Goal: Task Accomplishment & Management: Manage account settings

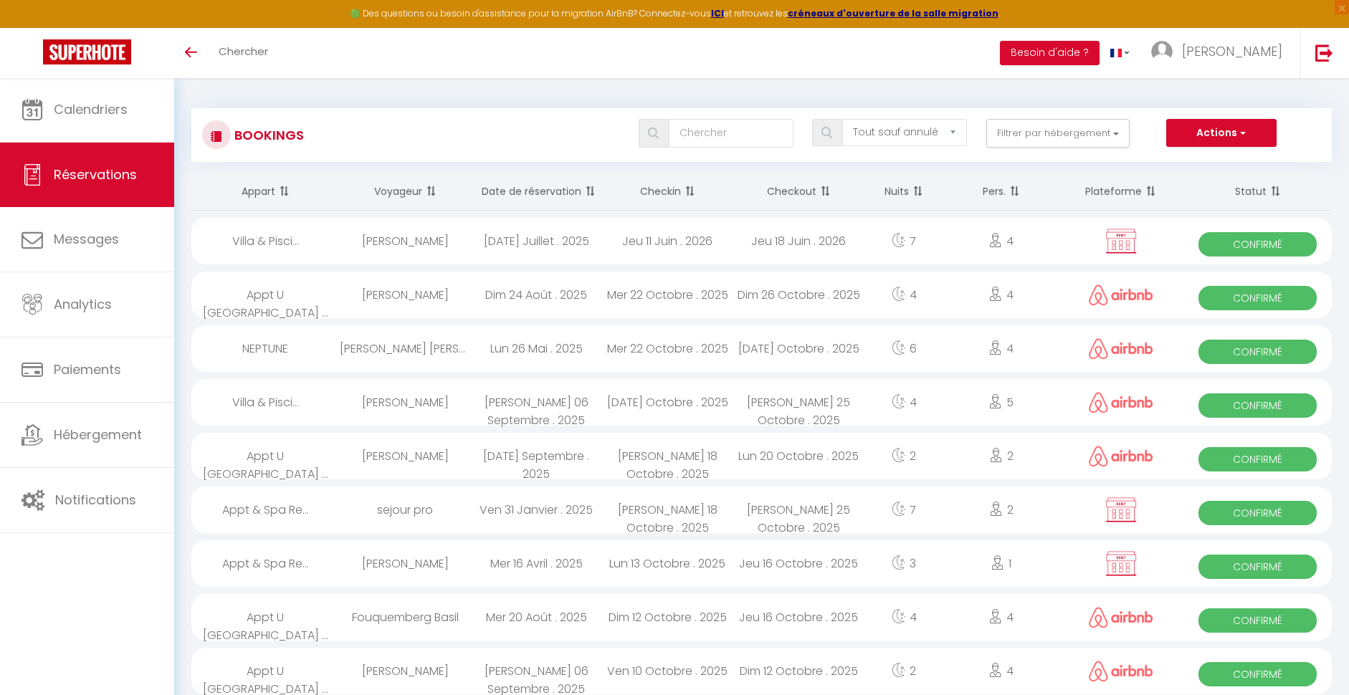
select select "not_cancelled"
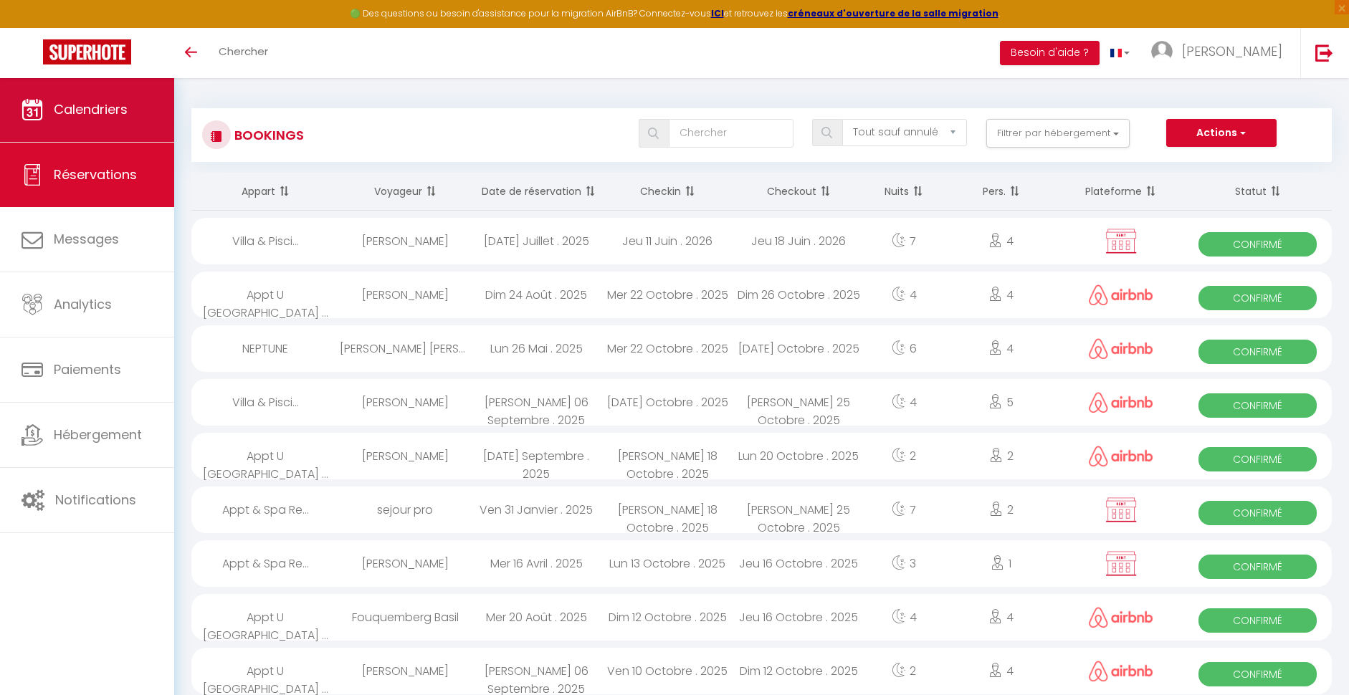
click at [91, 109] on span "Calendriers" at bounding box center [91, 109] width 74 height 18
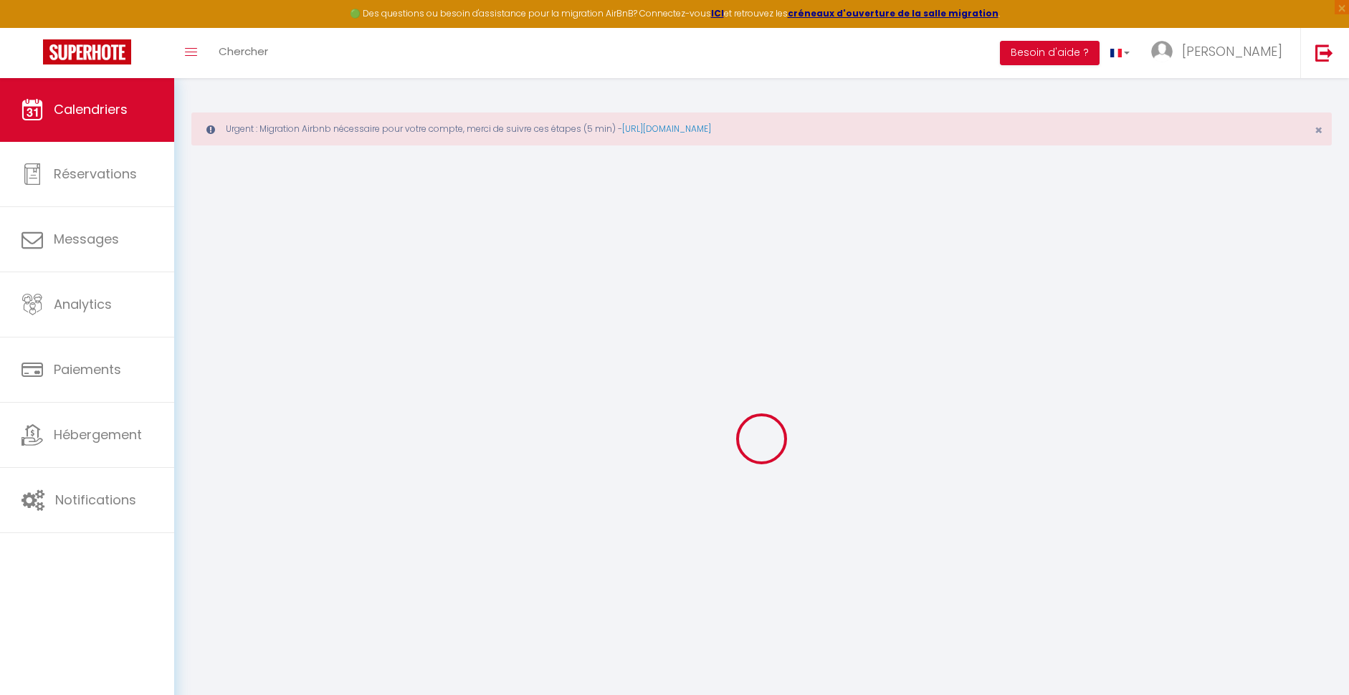
click at [89, 108] on span "Calendriers" at bounding box center [91, 109] width 74 height 18
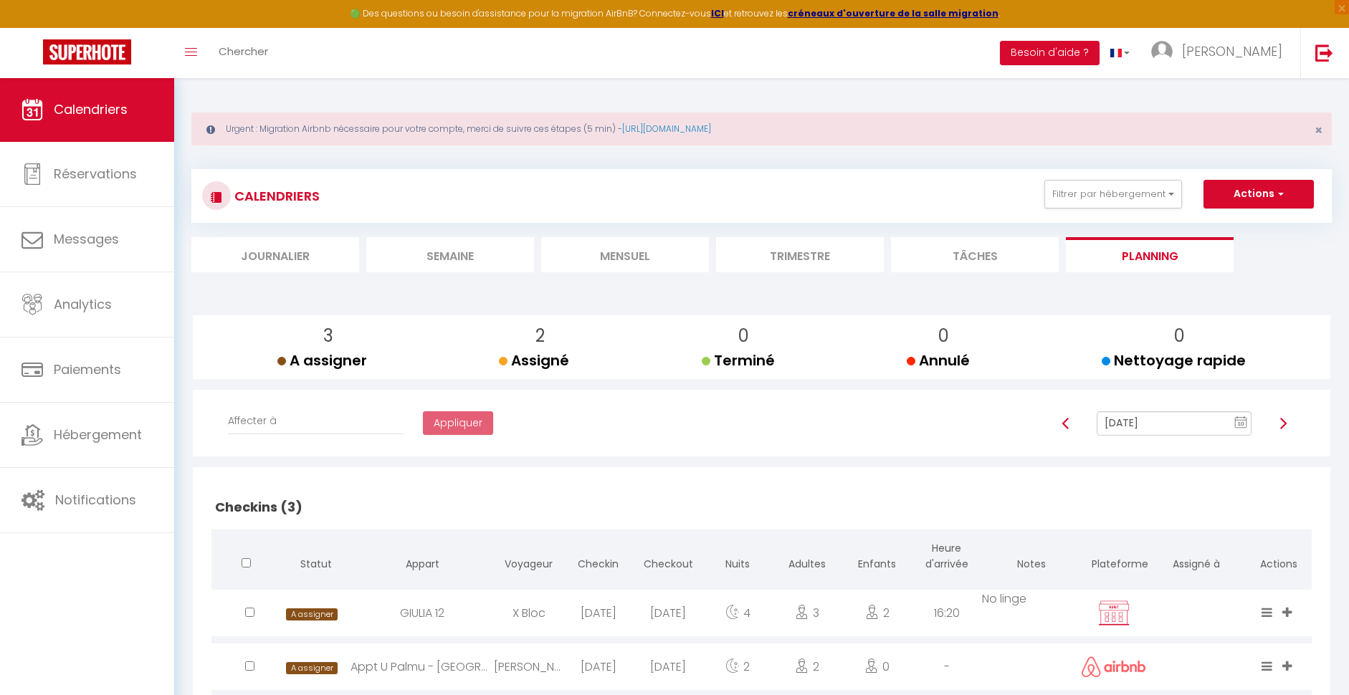
click at [613, 254] on li "Mensuel" at bounding box center [625, 254] width 168 height 35
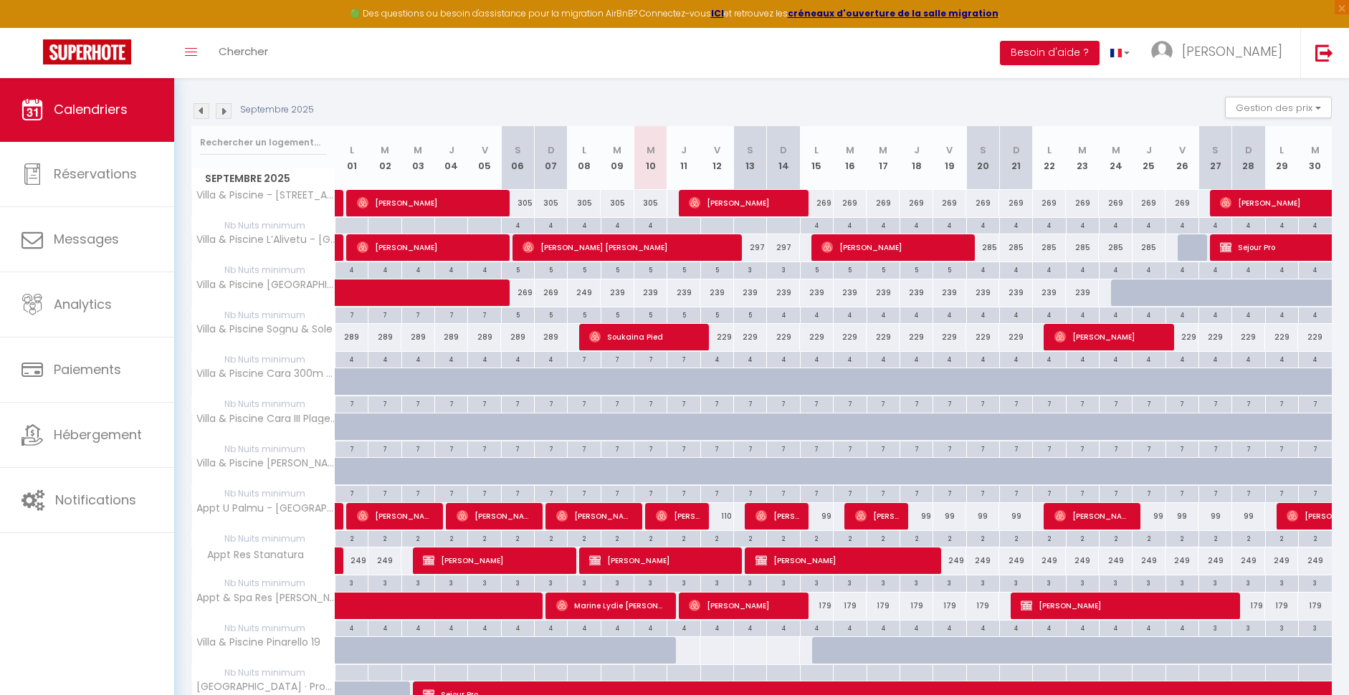
scroll to position [199, 0]
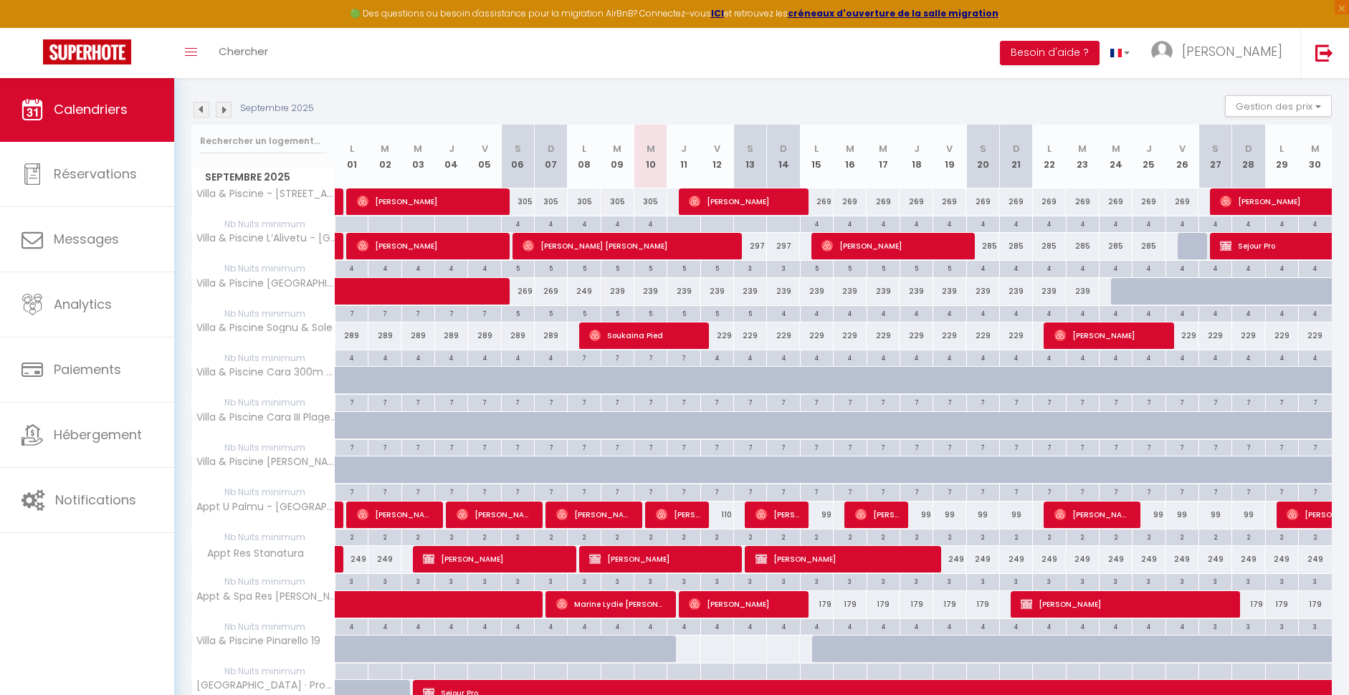
click at [679, 289] on div "239" at bounding box center [683, 291] width 33 height 27
type input "239"
type input "Jeu 11 Septembre 2025"
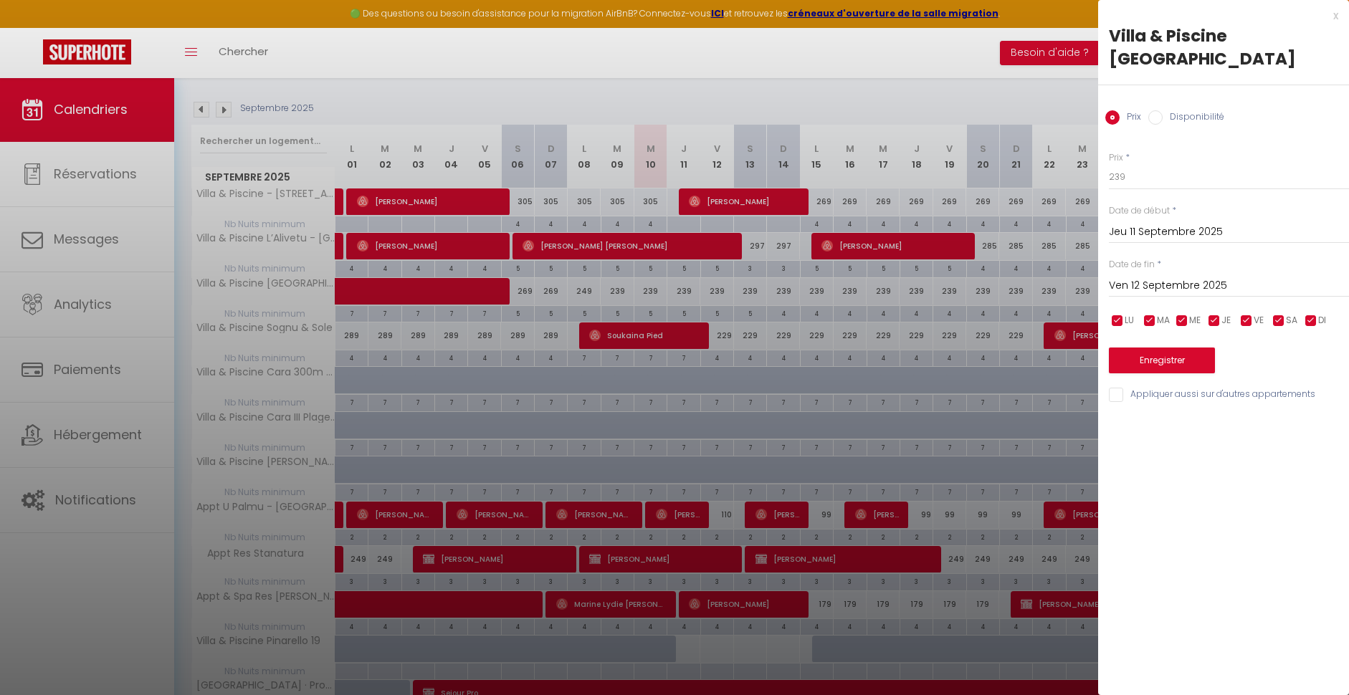
click at [1156, 280] on input "Ven 12 Septembre 2025" at bounding box center [1229, 286] width 240 height 19
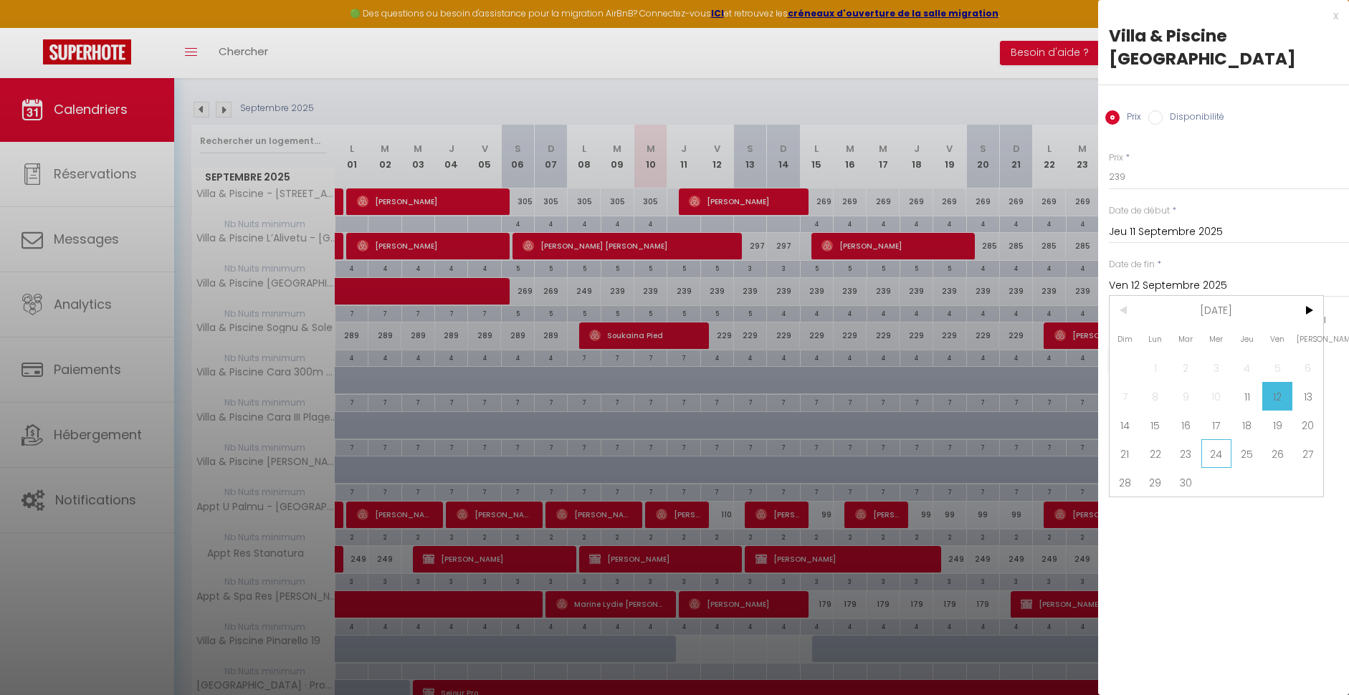
click at [1217, 455] on span "24" at bounding box center [1216, 453] width 31 height 29
type input "Mer 24 Septembre 2025"
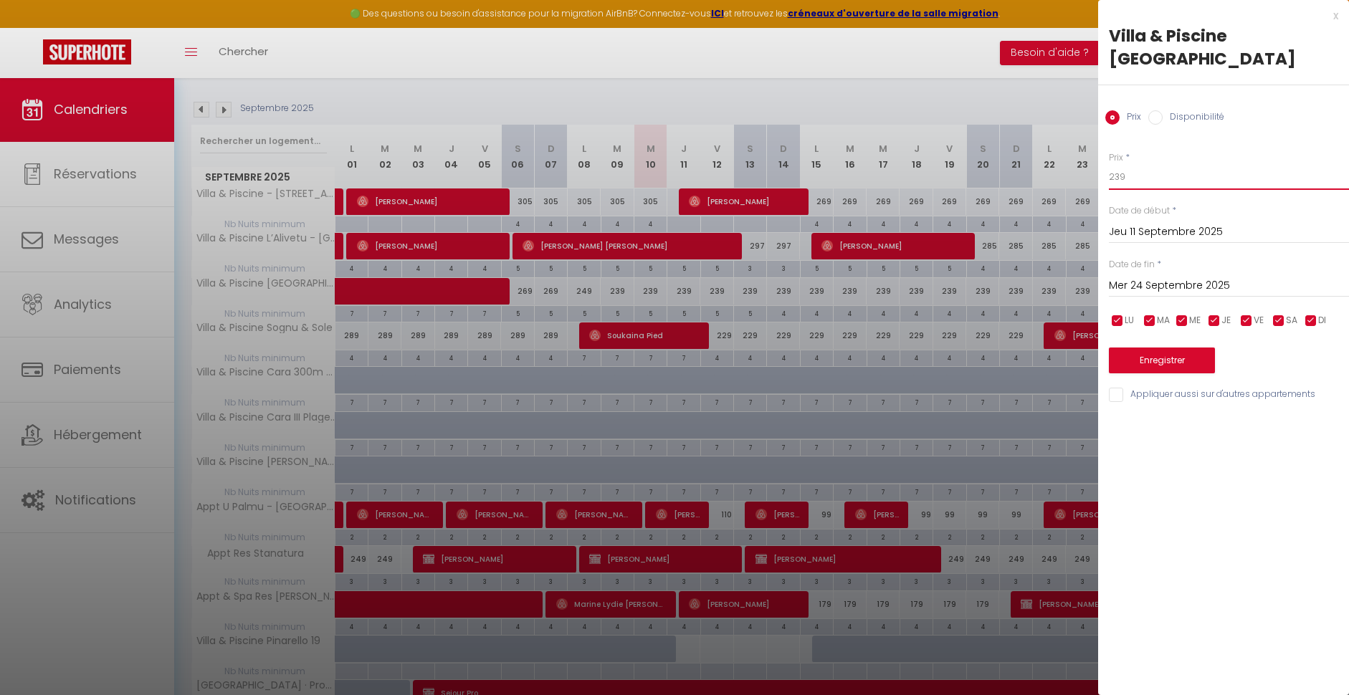
click at [1119, 175] on input "239" at bounding box center [1229, 177] width 240 height 26
type input "219"
click at [1180, 364] on button "Enregistrer" at bounding box center [1162, 361] width 106 height 26
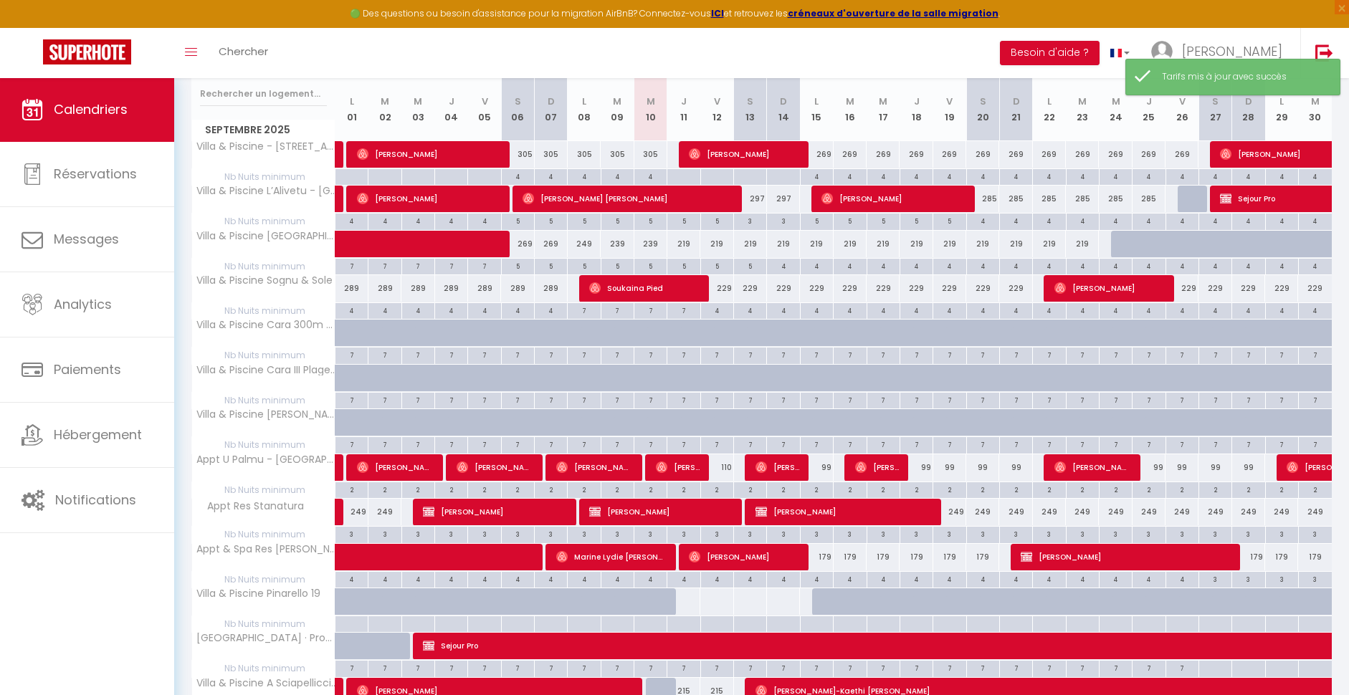
scroll to position [247, 0]
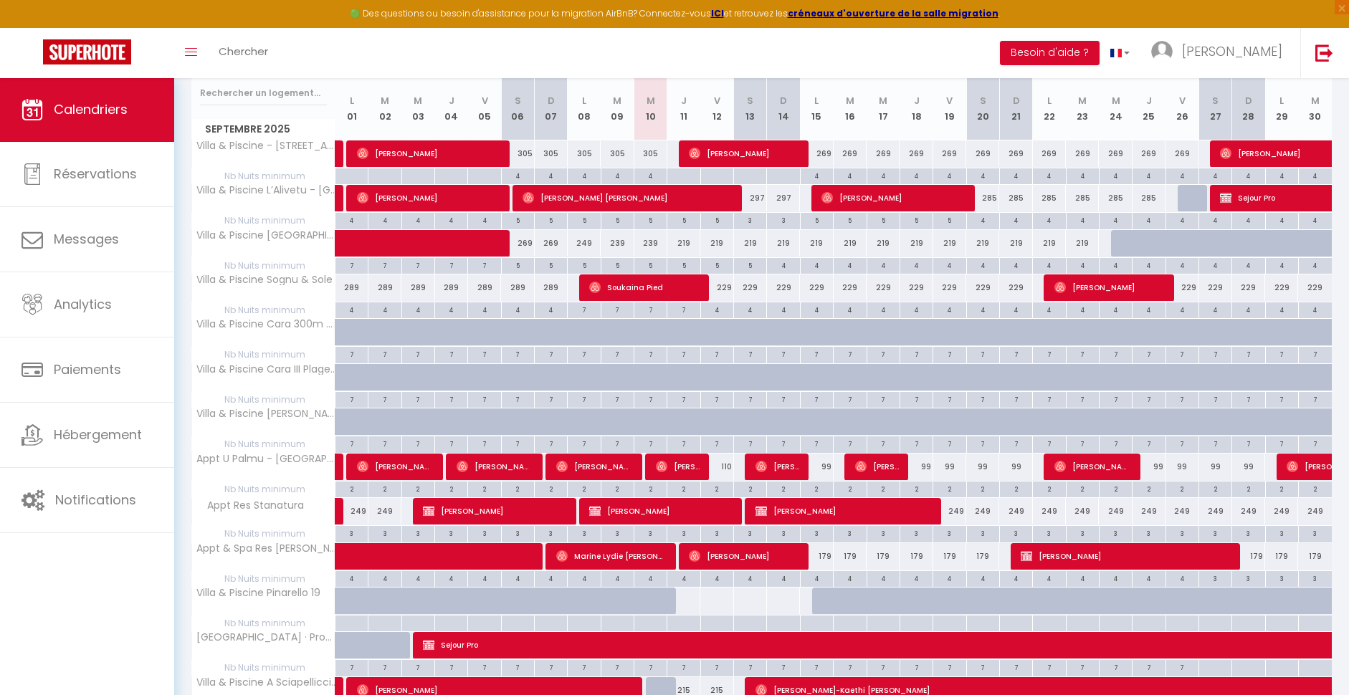
click at [745, 284] on div "229" at bounding box center [750, 287] width 33 height 27
type input "229"
type input "Sam 13 Septembre 2025"
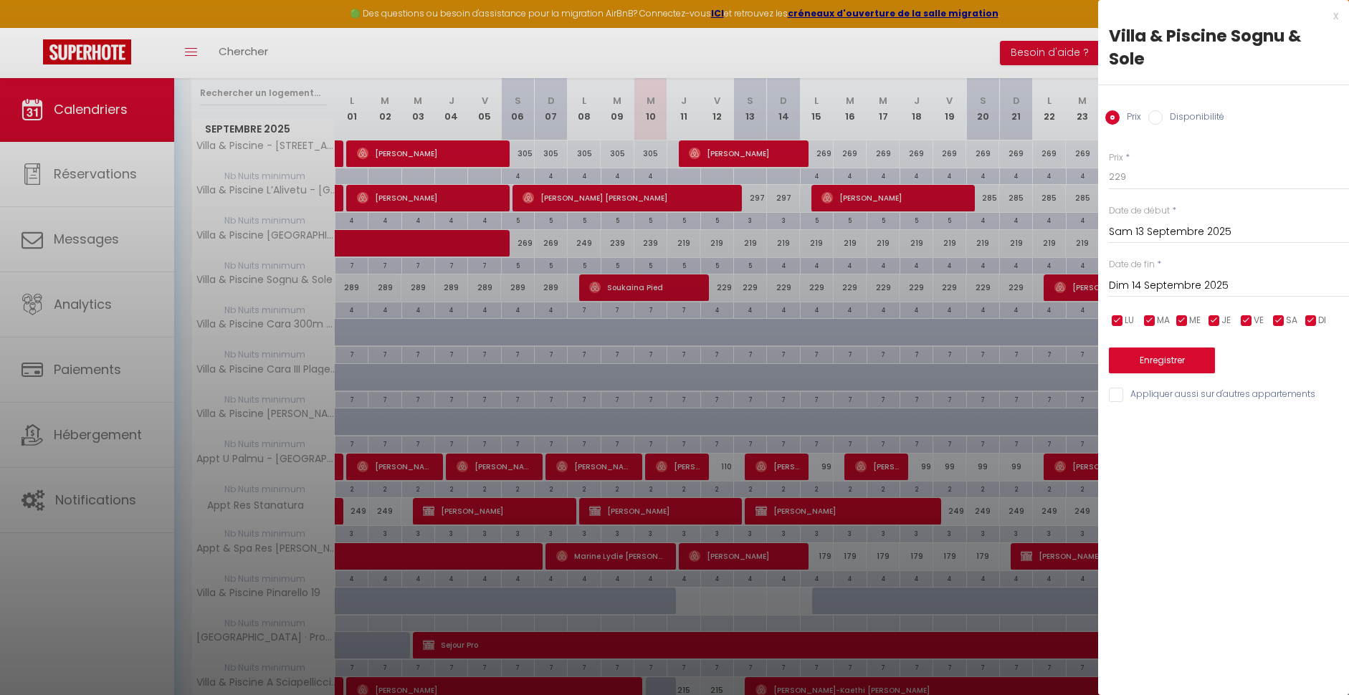
click at [1152, 284] on input "Dim 14 Septembre 2025" at bounding box center [1229, 286] width 240 height 19
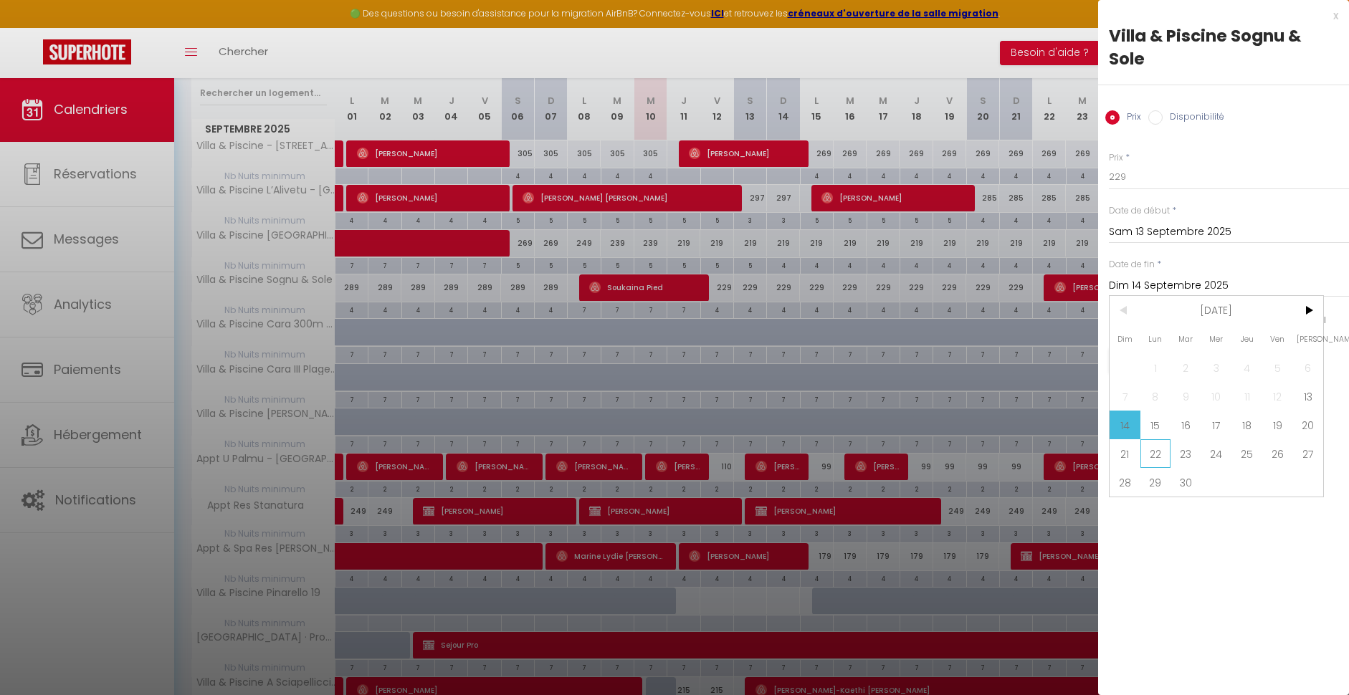
click at [1159, 451] on span "22" at bounding box center [1155, 453] width 31 height 29
type input "Lun 22 Septembre 2025"
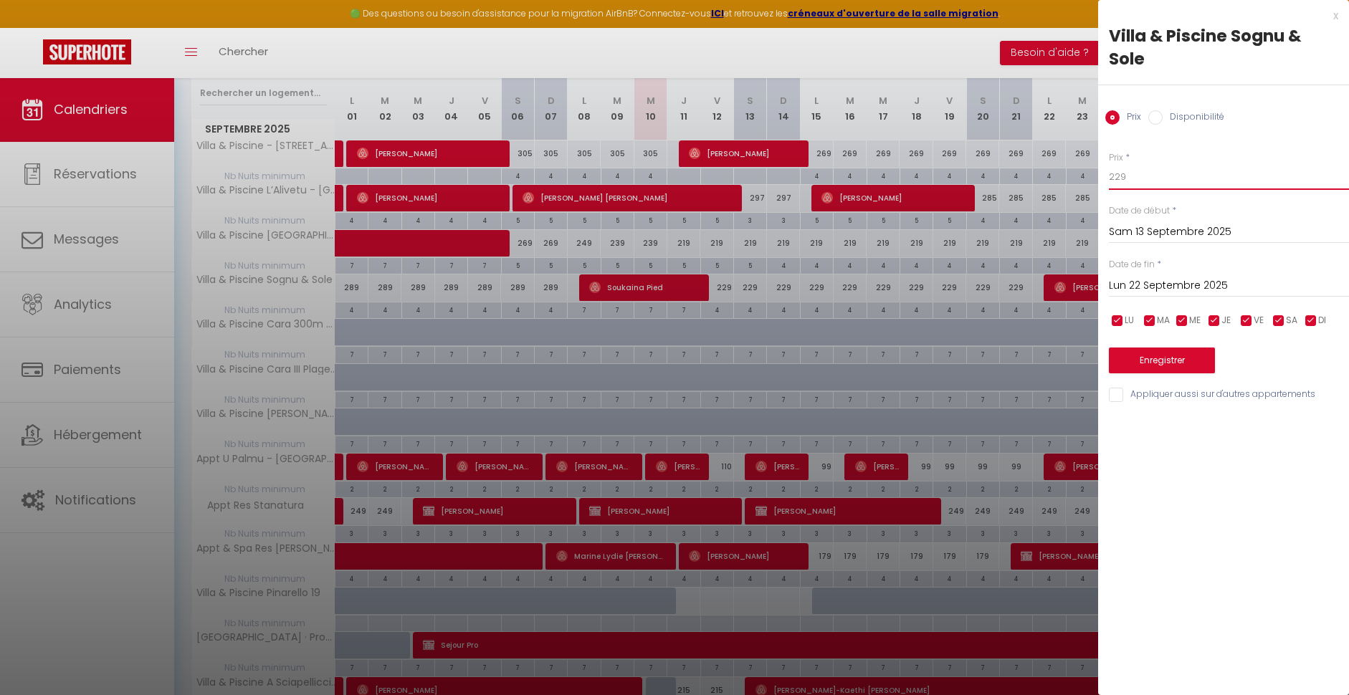
drag, startPoint x: 1119, startPoint y: 176, endPoint x: 1122, endPoint y: 197, distance: 21.7
click at [1118, 178] on input "229" at bounding box center [1229, 177] width 240 height 26
type input "219"
click at [1168, 361] on button "Enregistrer" at bounding box center [1162, 361] width 106 height 26
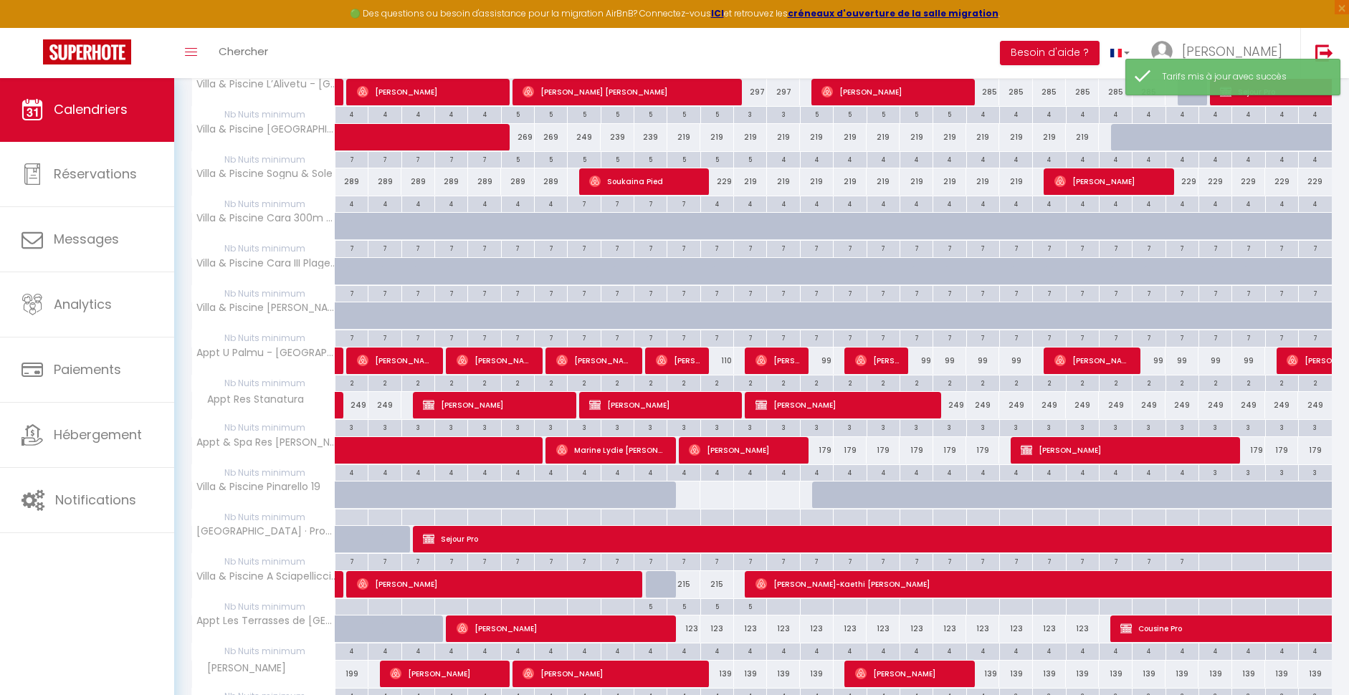
scroll to position [354, 0]
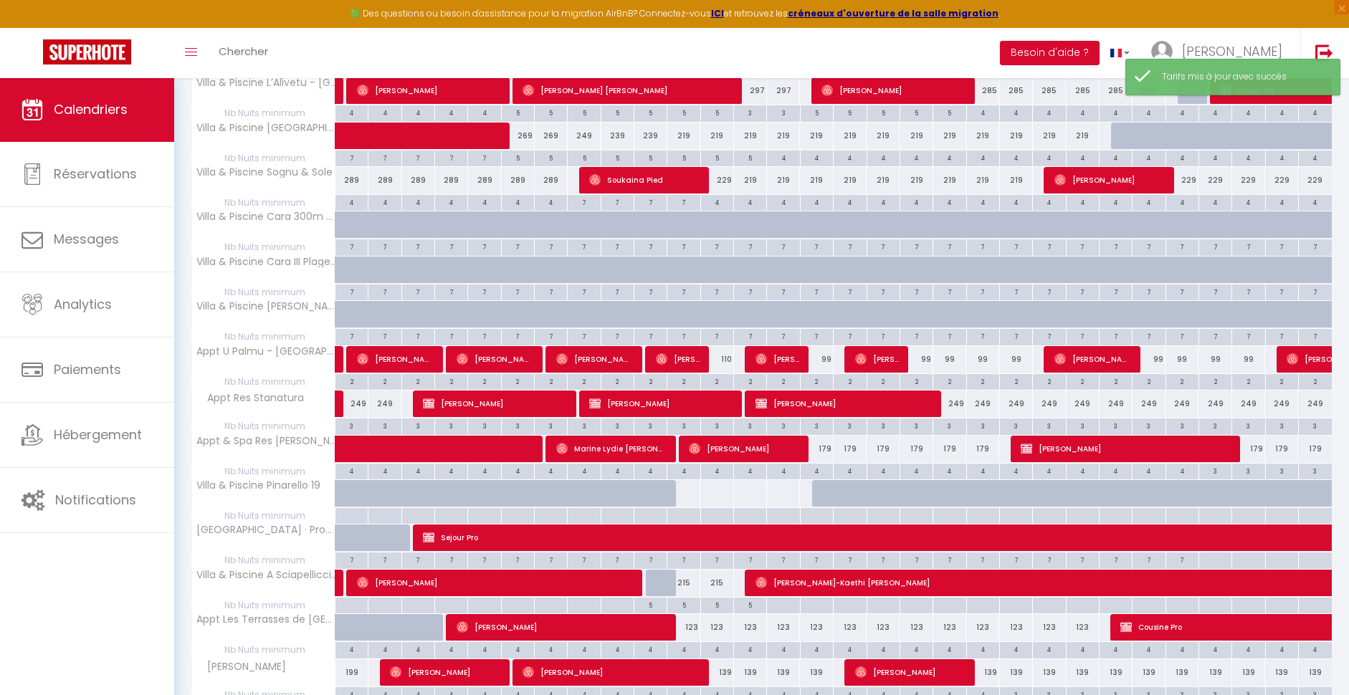
click at [1189, 176] on div "229" at bounding box center [1181, 180] width 33 height 27
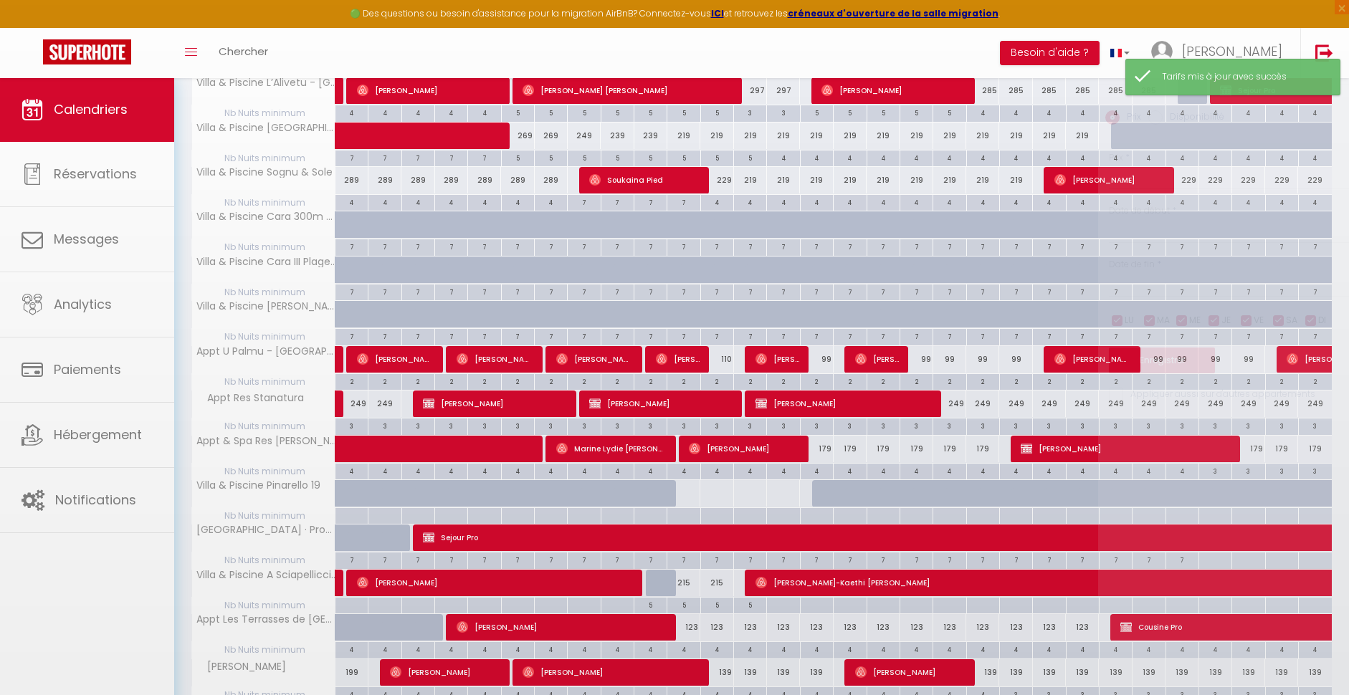
type input "229"
type input "Ven 26 Septembre 2025"
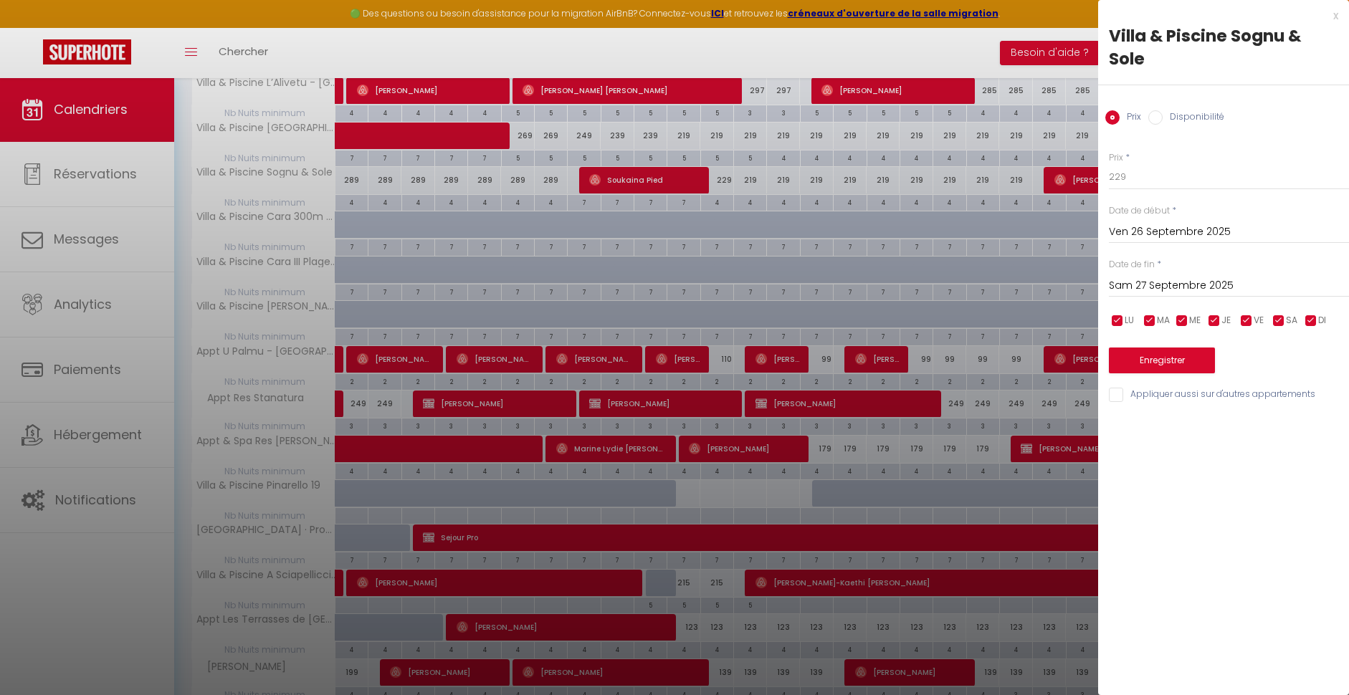
click at [1175, 285] on input "Sam 27 Septembre 2025" at bounding box center [1229, 286] width 240 height 19
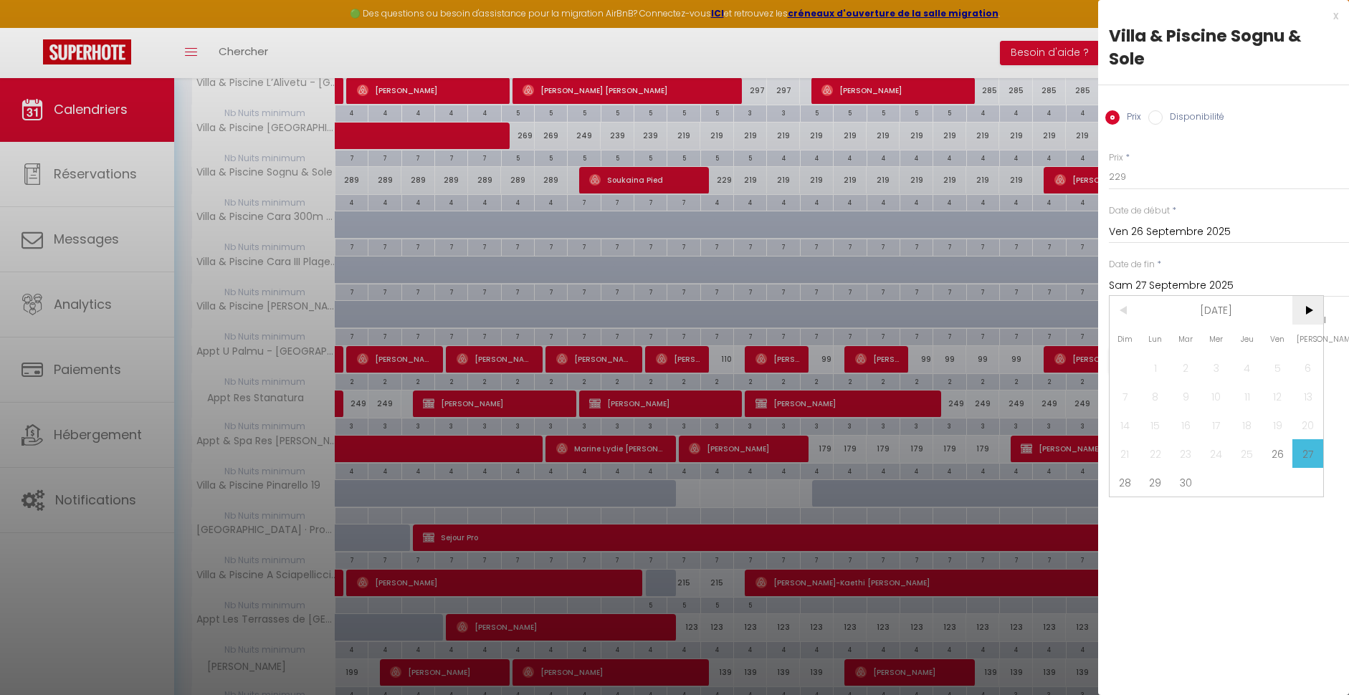
drag, startPoint x: 1304, startPoint y: 305, endPoint x: 1301, endPoint y: 317, distance: 12.5
click at [1304, 306] on span ">" at bounding box center [1307, 310] width 31 height 29
click at [1218, 369] on span "1" at bounding box center [1216, 367] width 31 height 29
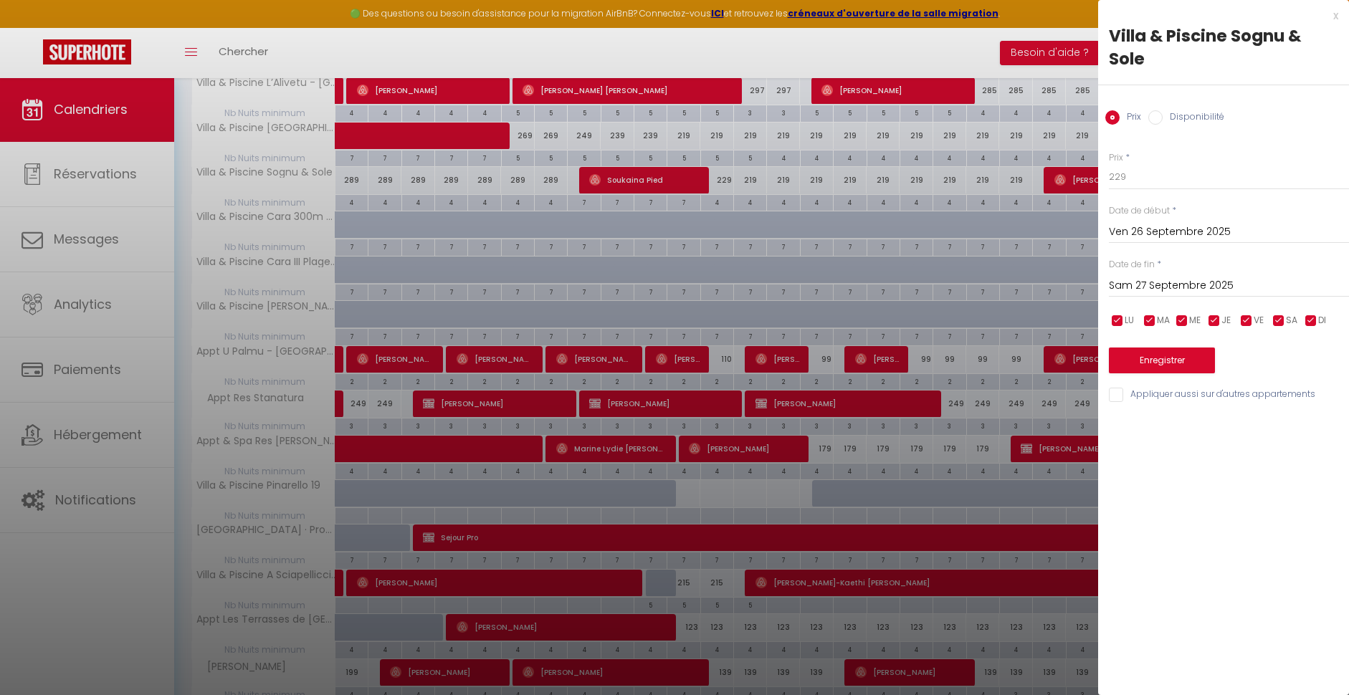
type input "Mer 01 Octobre 2025"
click at [1118, 173] on input "229" at bounding box center [1229, 177] width 240 height 26
type input "219"
click at [1191, 357] on button "Enregistrer" at bounding box center [1162, 361] width 106 height 26
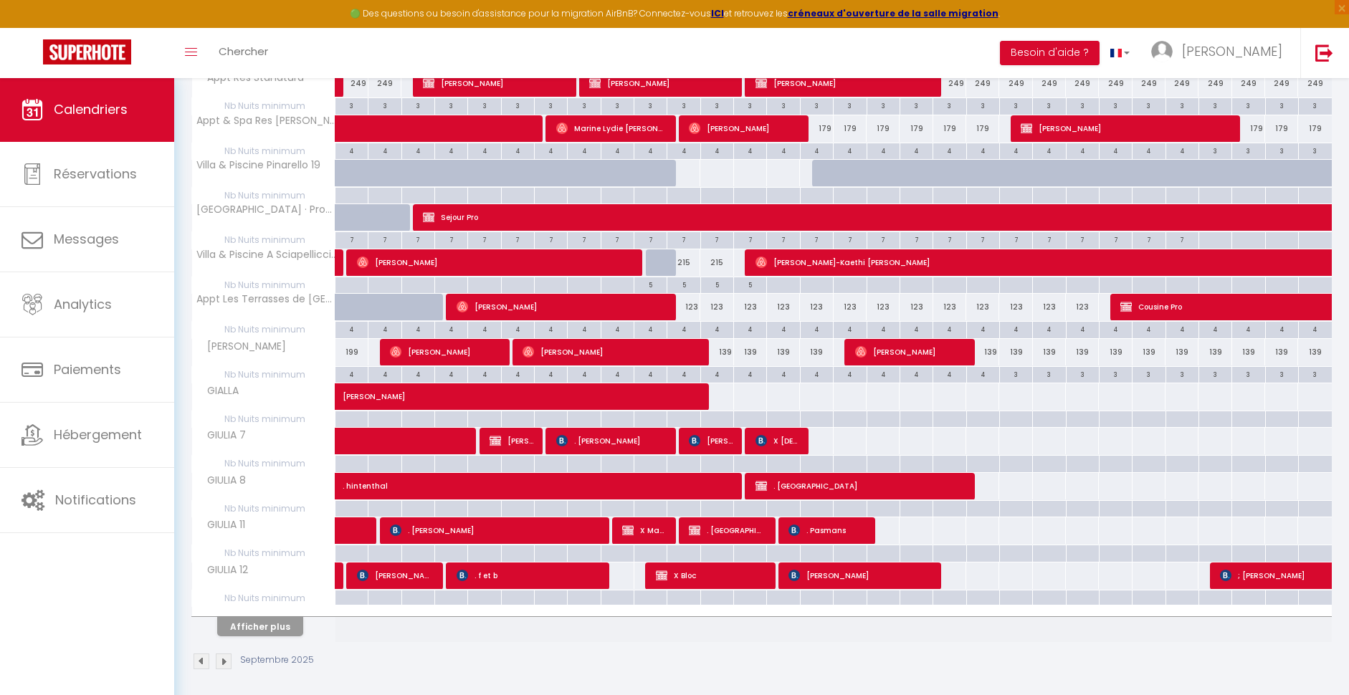
scroll to position [674, 0]
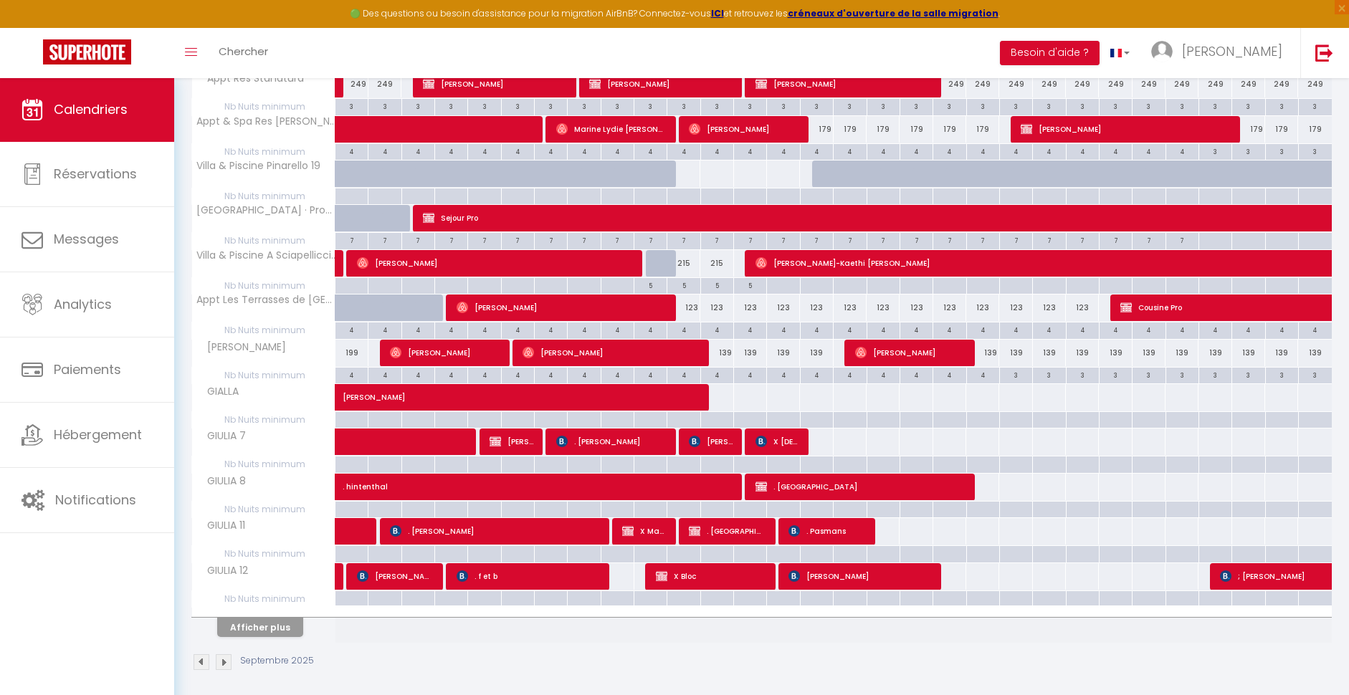
click at [717, 437] on span "[PERSON_NAME]" at bounding box center [711, 441] width 44 height 27
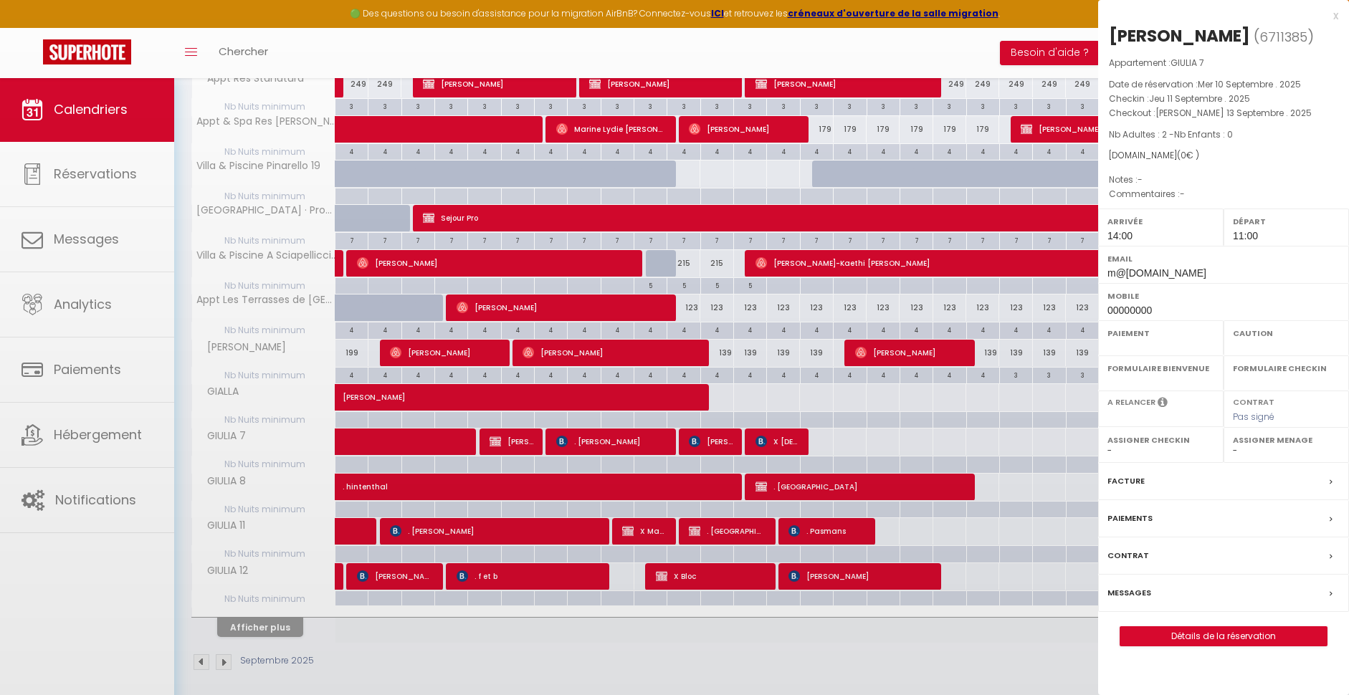
select select "OK"
select select "KO"
select select "0"
select select "1"
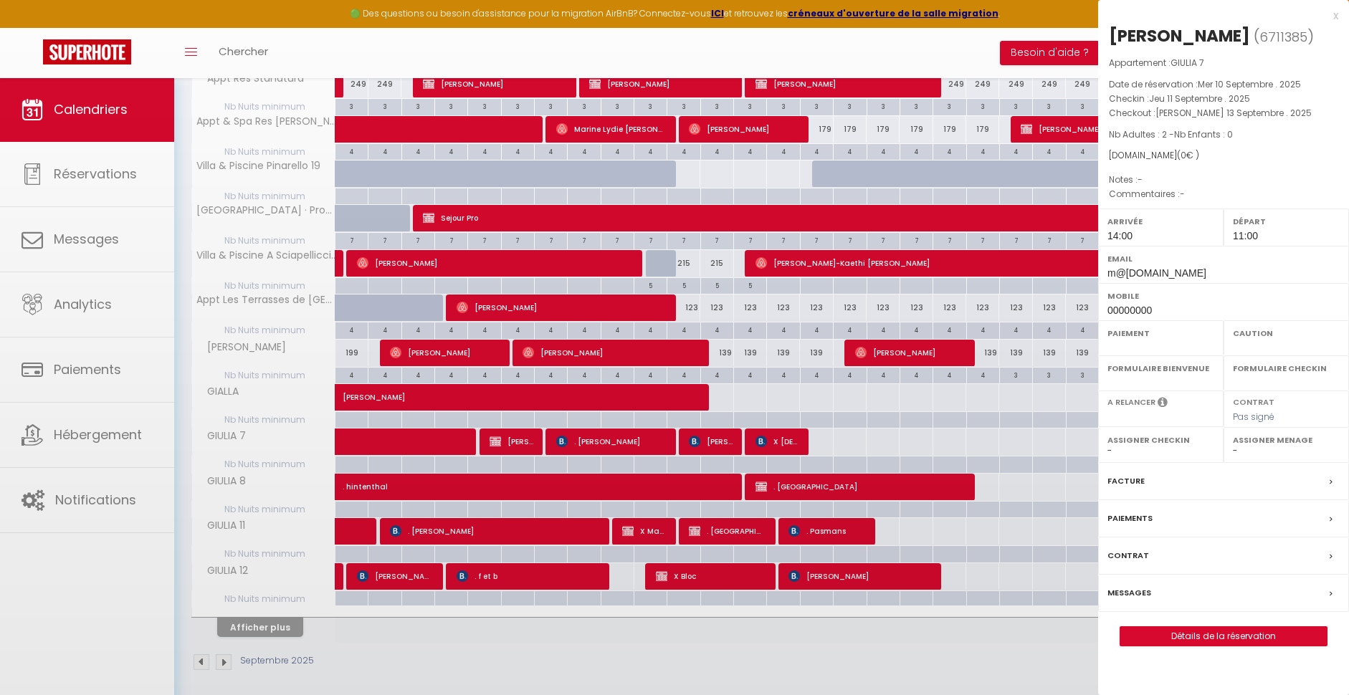
select select
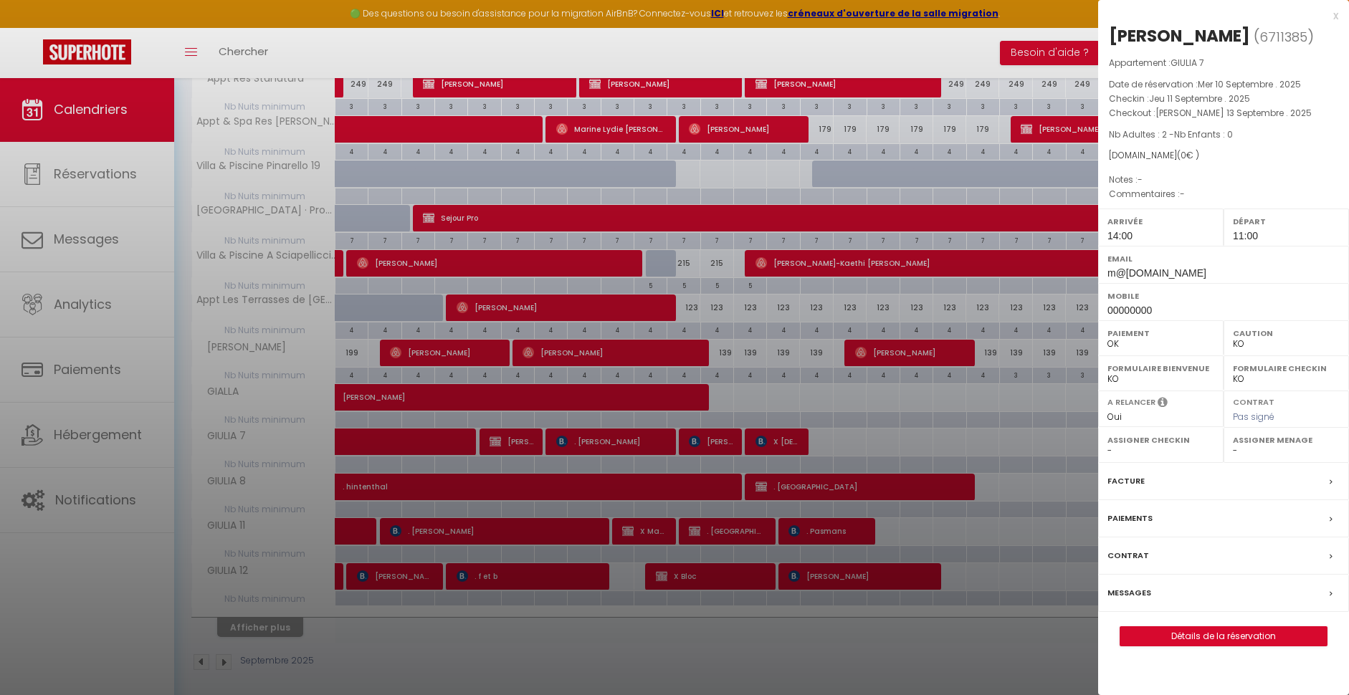
click at [644, 440] on div at bounding box center [674, 347] width 1349 height 695
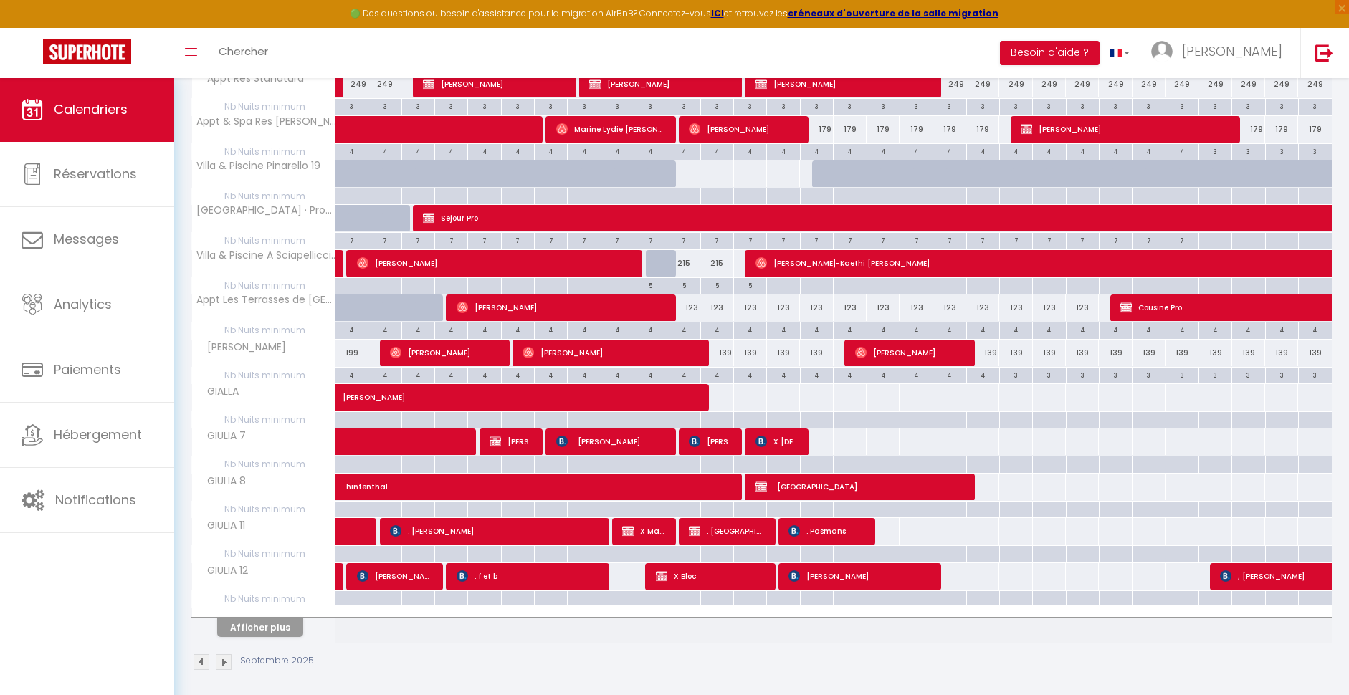
click at [624, 439] on span ". [PERSON_NAME]" at bounding box center [611, 441] width 110 height 27
select select "11635"
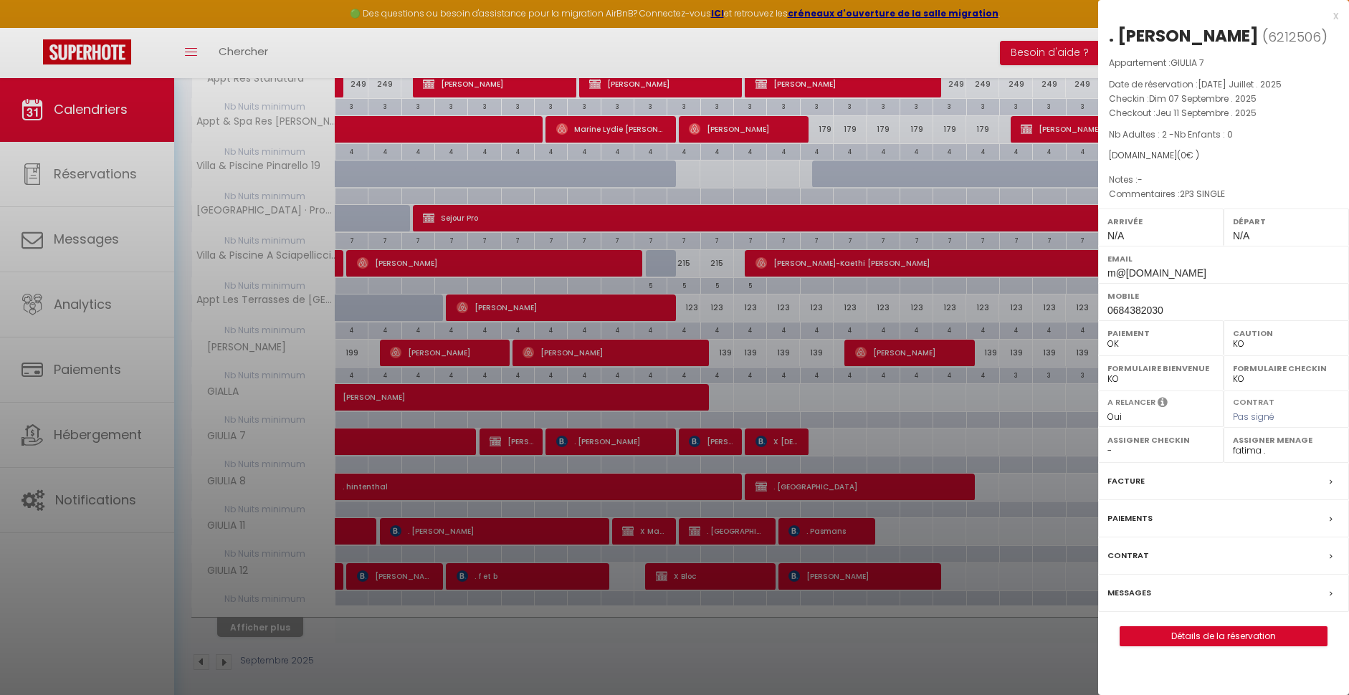
click at [711, 440] on div at bounding box center [674, 347] width 1349 height 695
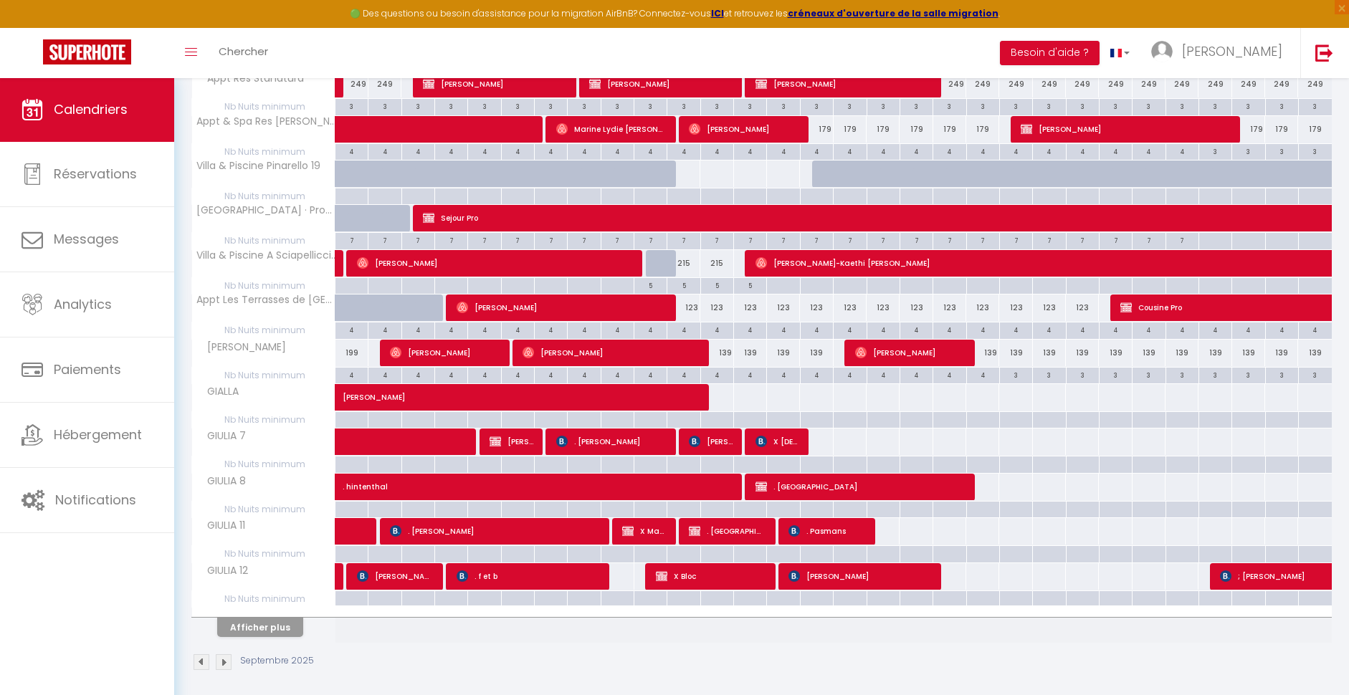
click at [711, 440] on span "[PERSON_NAME]" at bounding box center [711, 441] width 44 height 27
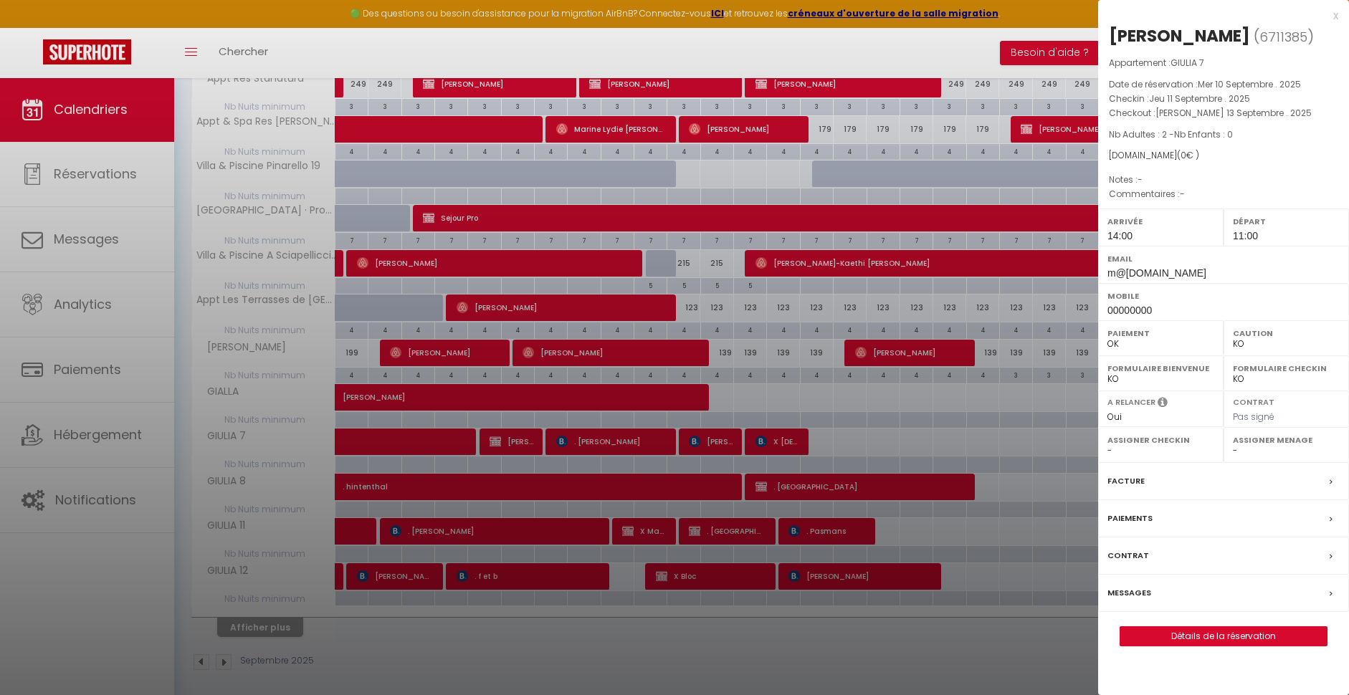
select select "11633"
click at [719, 434] on div at bounding box center [674, 347] width 1349 height 695
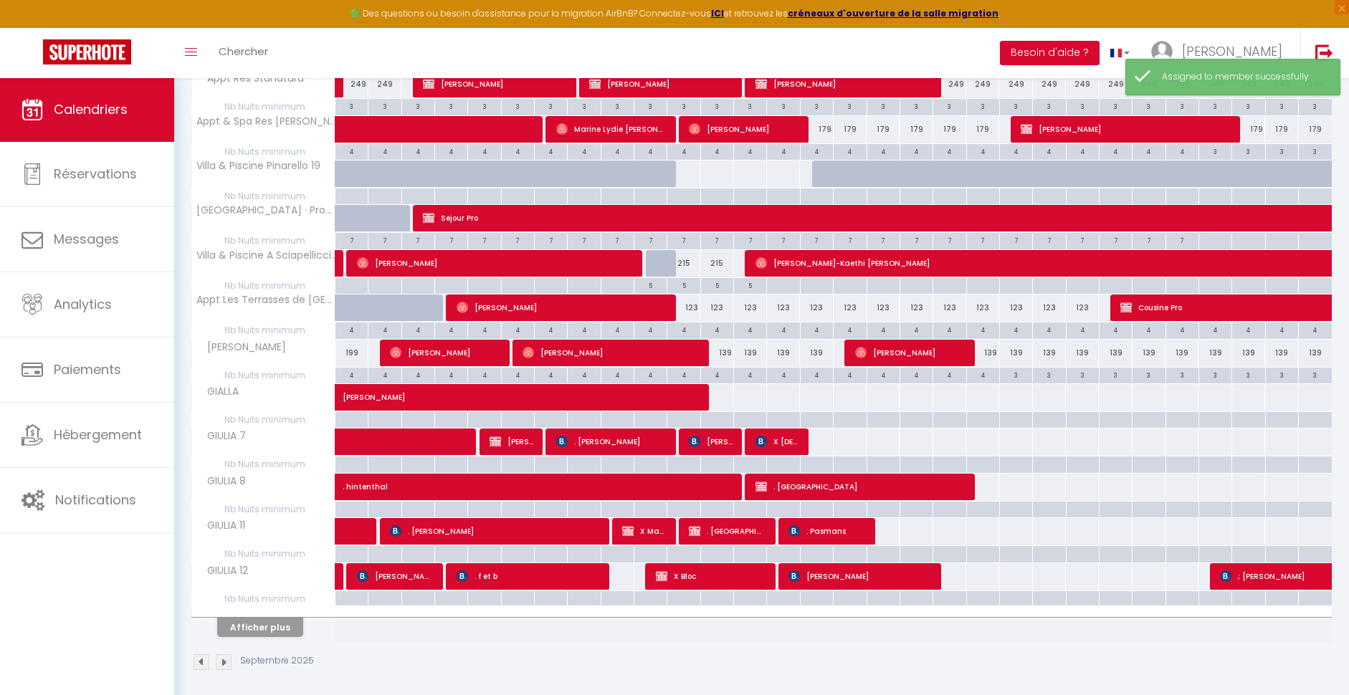
click at [719, 434] on span "[PERSON_NAME]" at bounding box center [711, 441] width 44 height 27
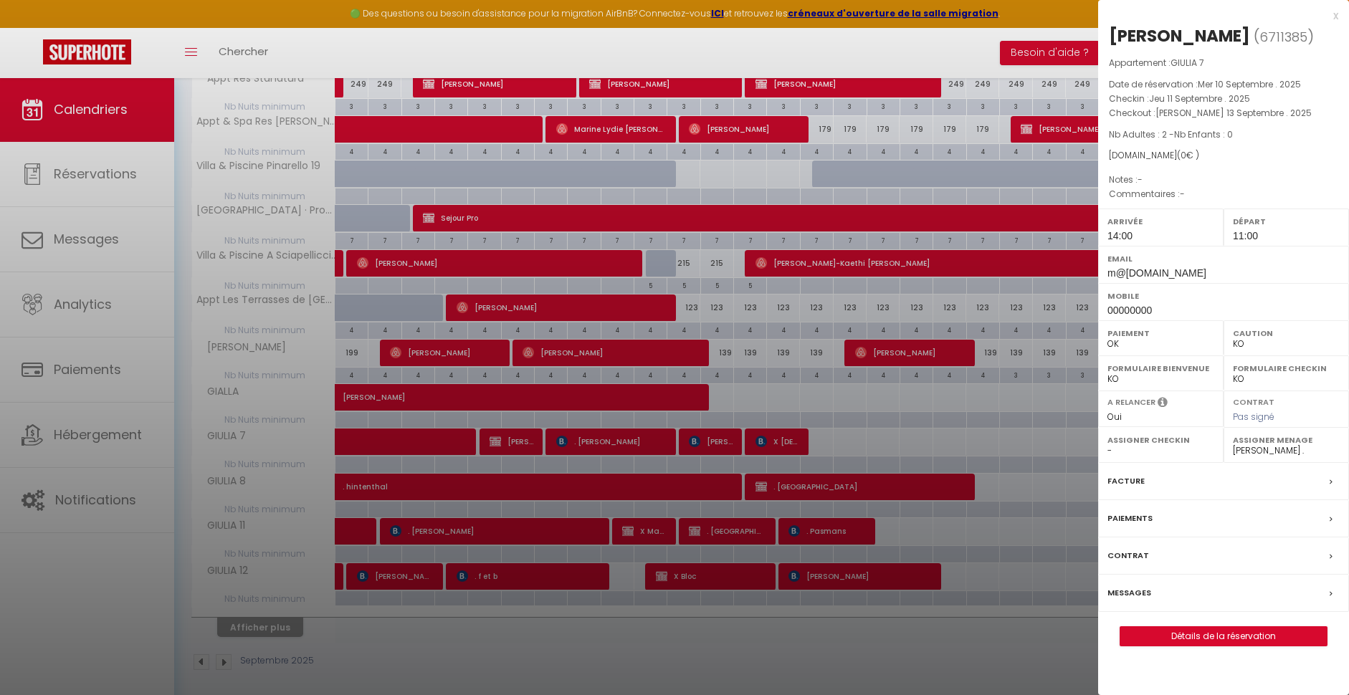
click at [781, 438] on div at bounding box center [674, 347] width 1349 height 695
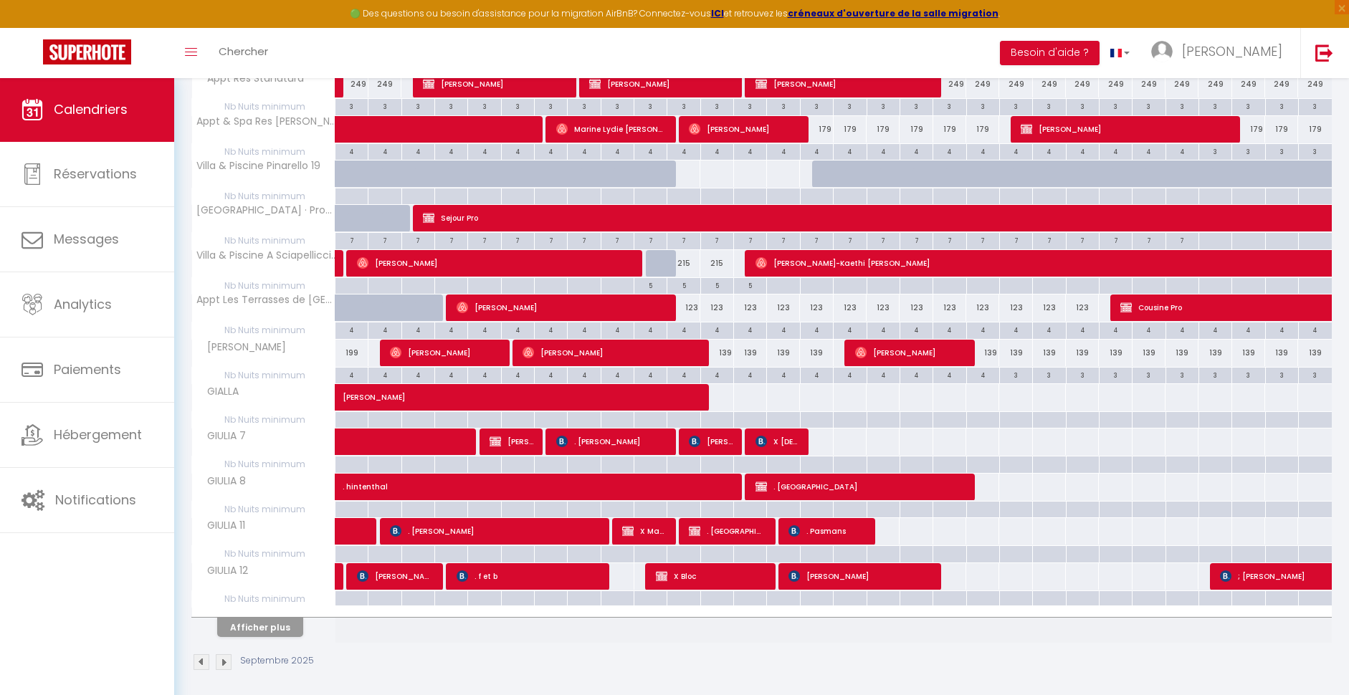
click at [780, 436] on span "X [DEMOGRAPHIC_DATA]" at bounding box center [777, 441] width 44 height 27
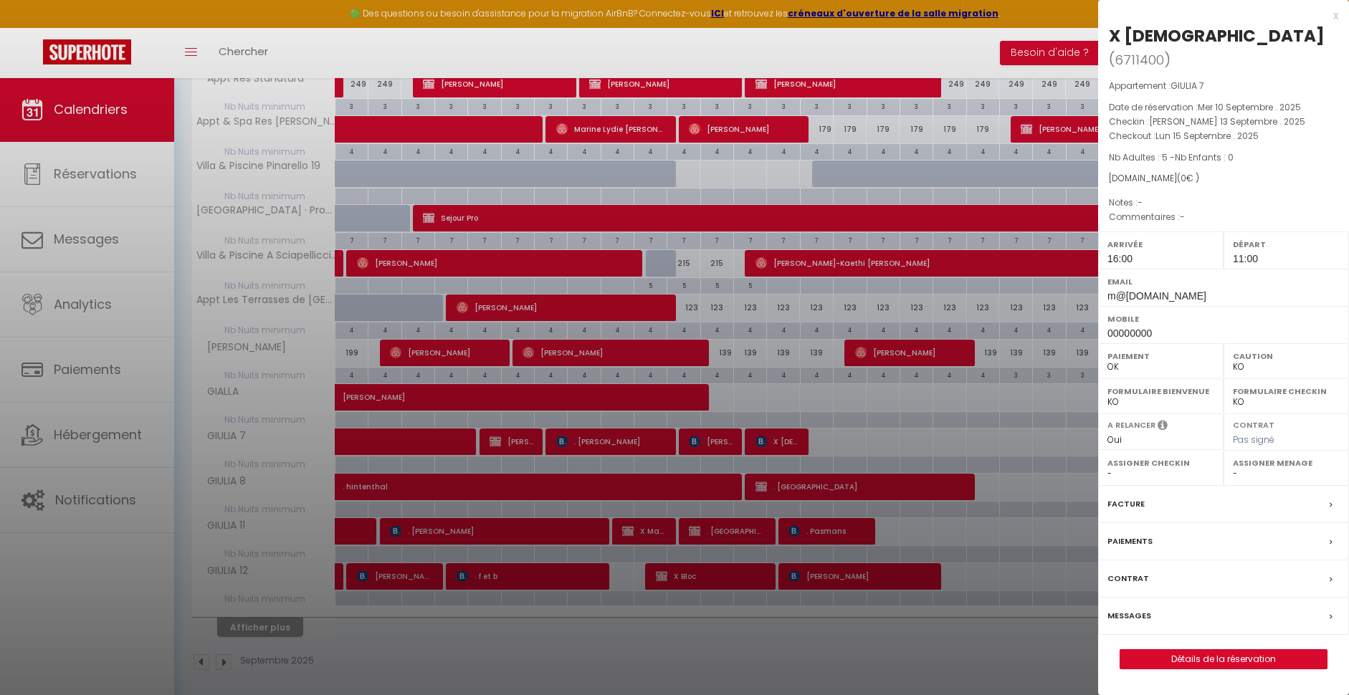
select select "45057"
click at [901, 414] on div at bounding box center [674, 347] width 1349 height 695
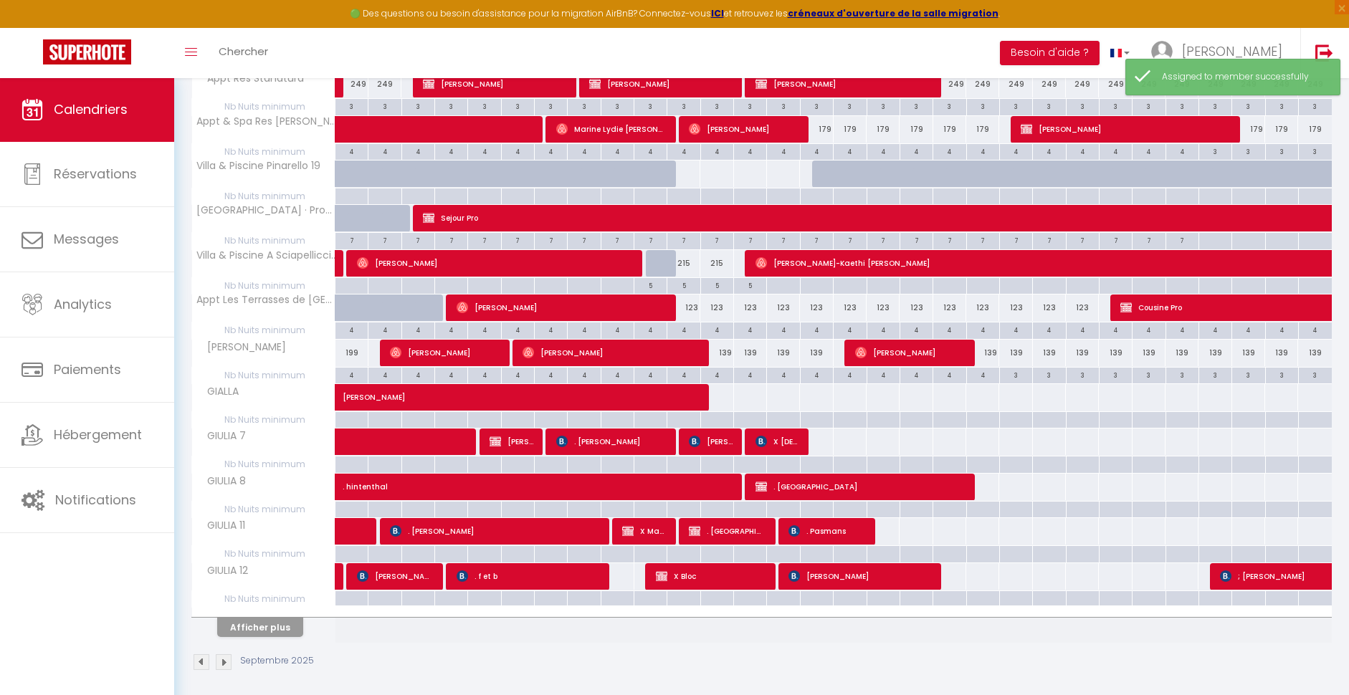
click at [692, 475] on span ". hintenthal" at bounding box center [541, 479] width 396 height 27
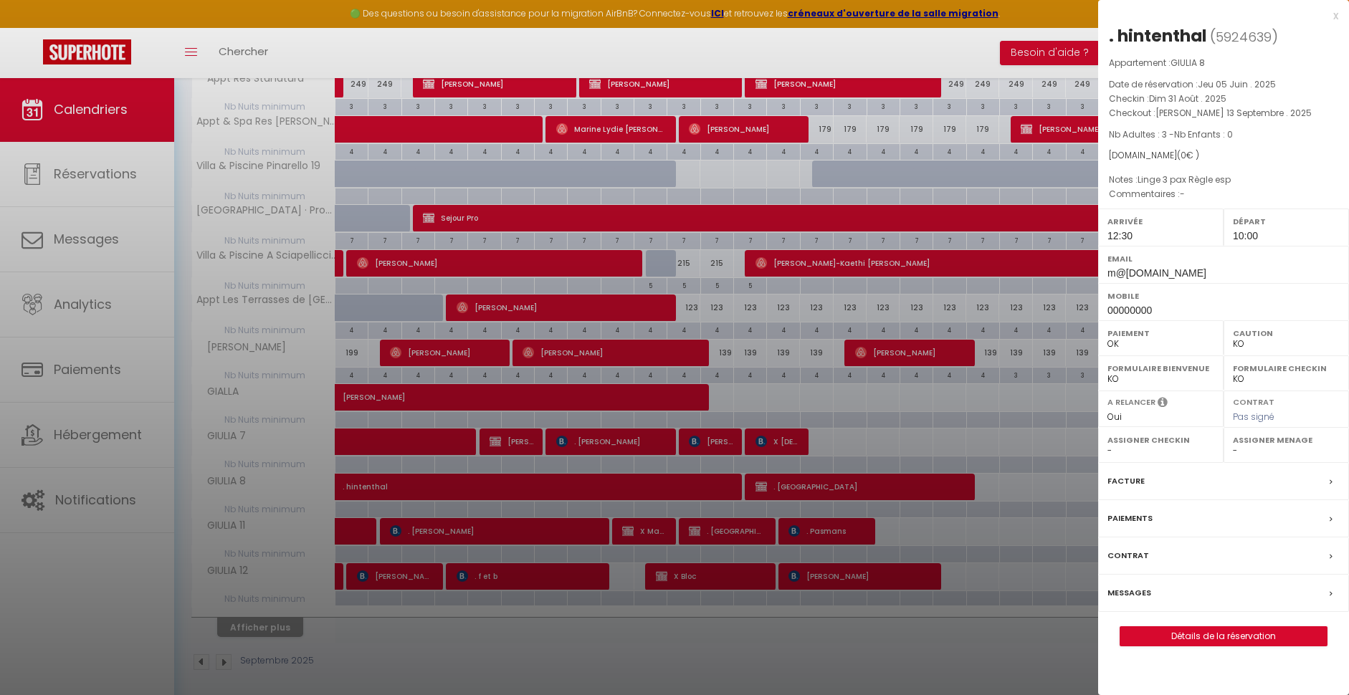
click at [841, 485] on div at bounding box center [674, 347] width 1349 height 695
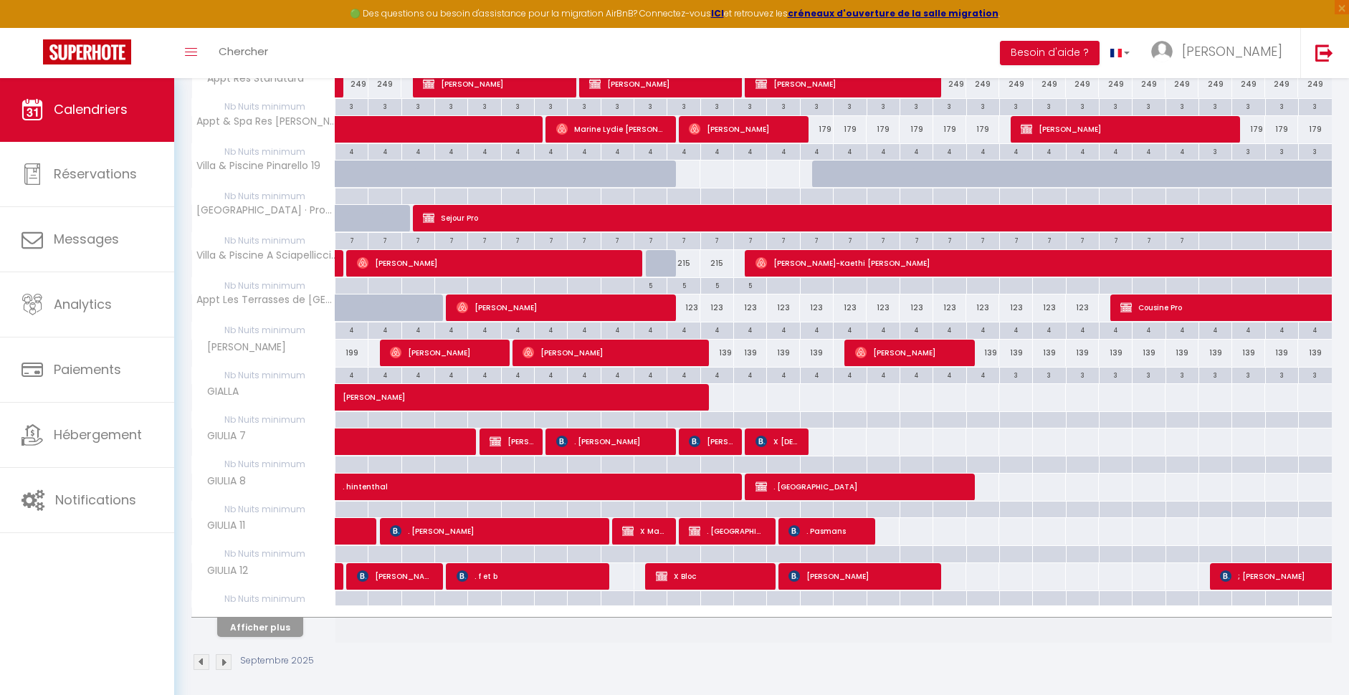
click at [831, 483] on span ". [GEOGRAPHIC_DATA]" at bounding box center [859, 486] width 209 height 27
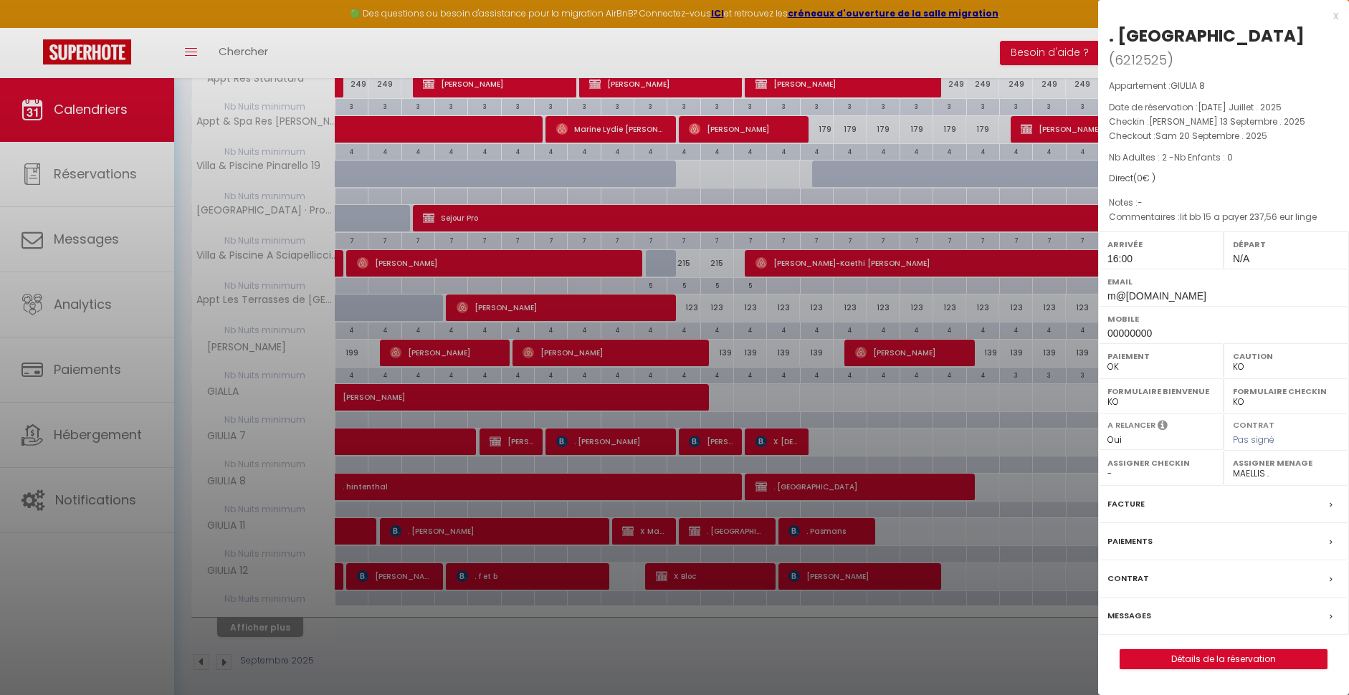
click at [638, 524] on div at bounding box center [674, 347] width 1349 height 695
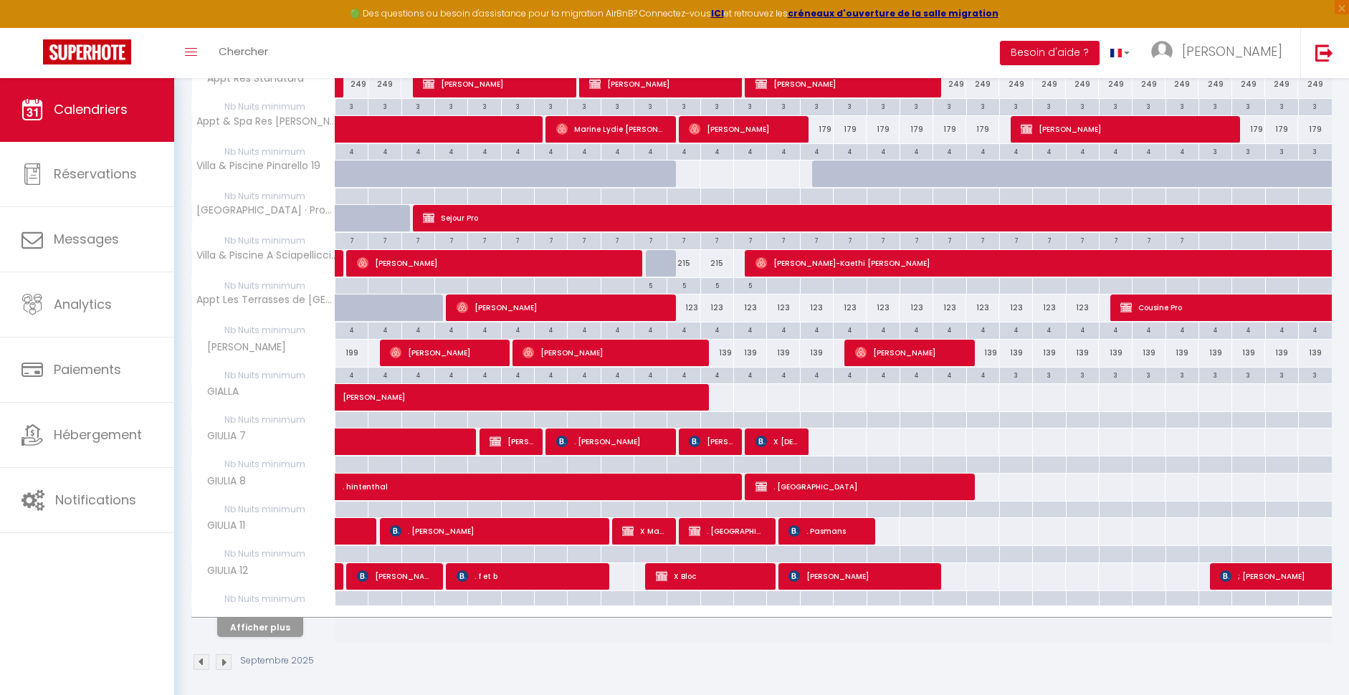
click at [638, 525] on span "X Mate" at bounding box center [644, 530] width 44 height 27
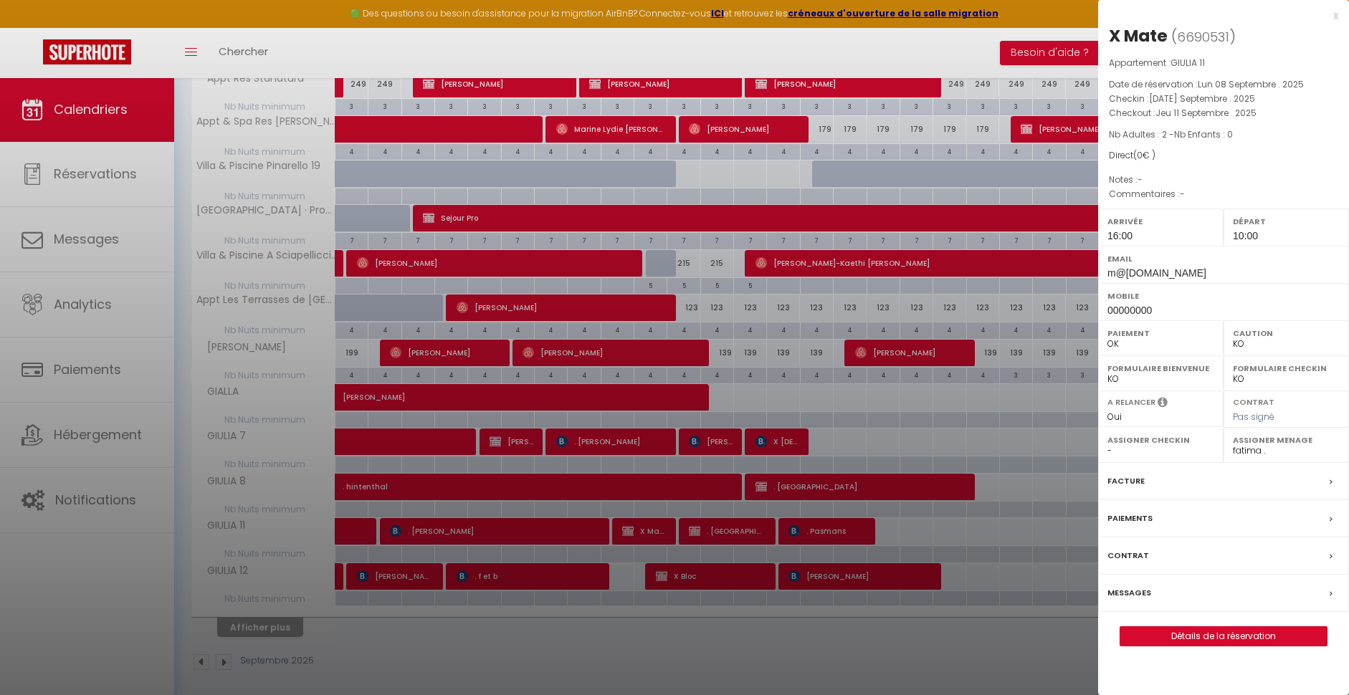
click at [732, 527] on div at bounding box center [674, 347] width 1349 height 695
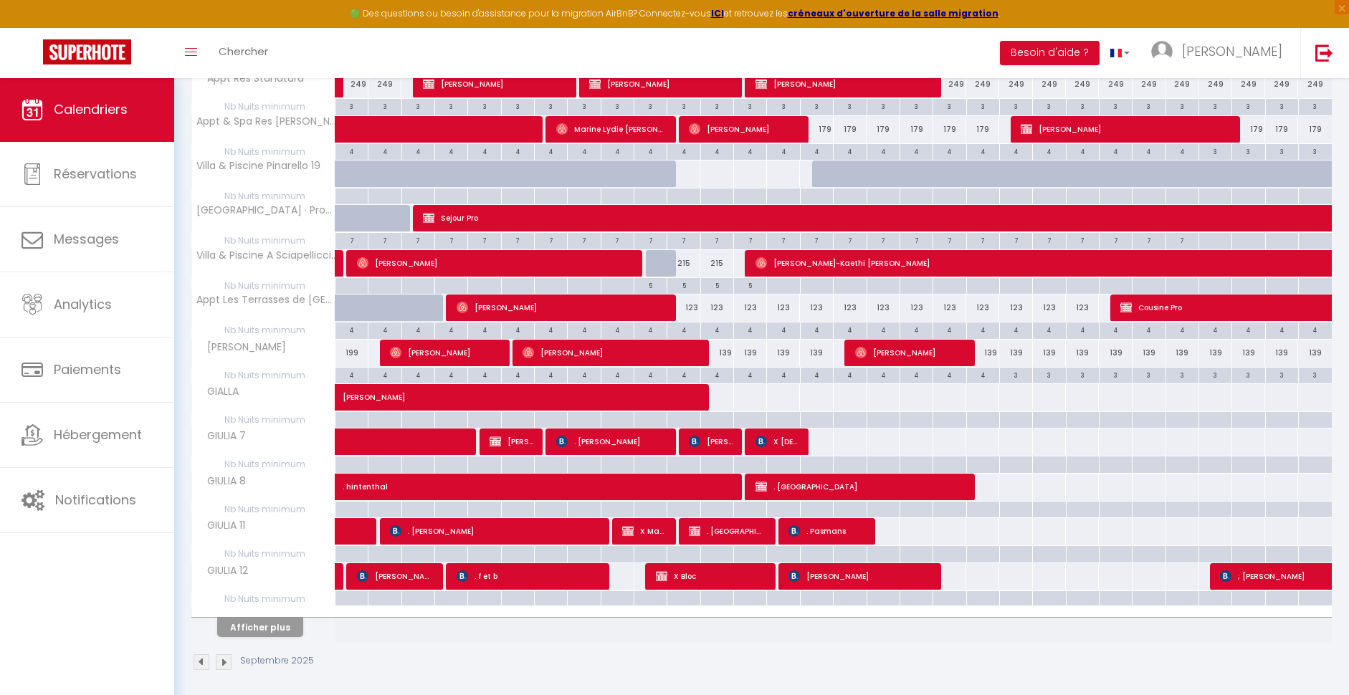
click at [728, 527] on span ". [GEOGRAPHIC_DATA]" at bounding box center [727, 530] width 77 height 27
select select "10186"
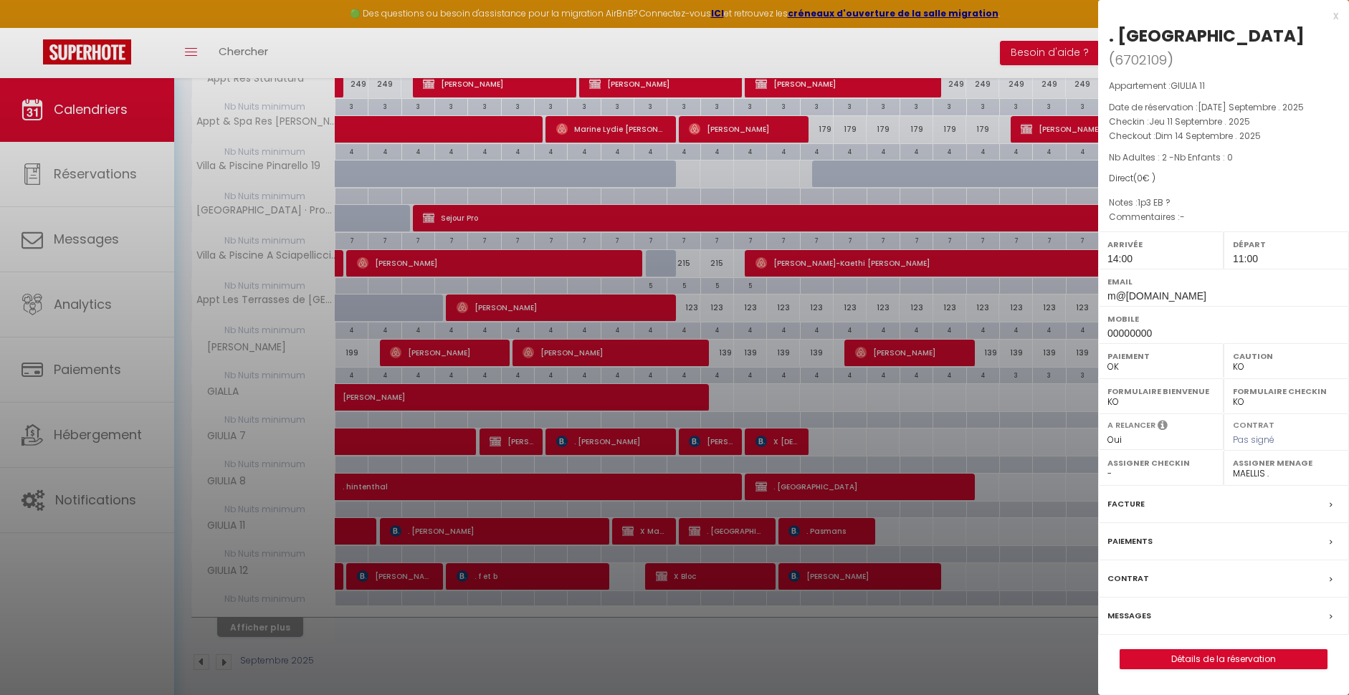
click at [849, 528] on div at bounding box center [674, 347] width 1349 height 695
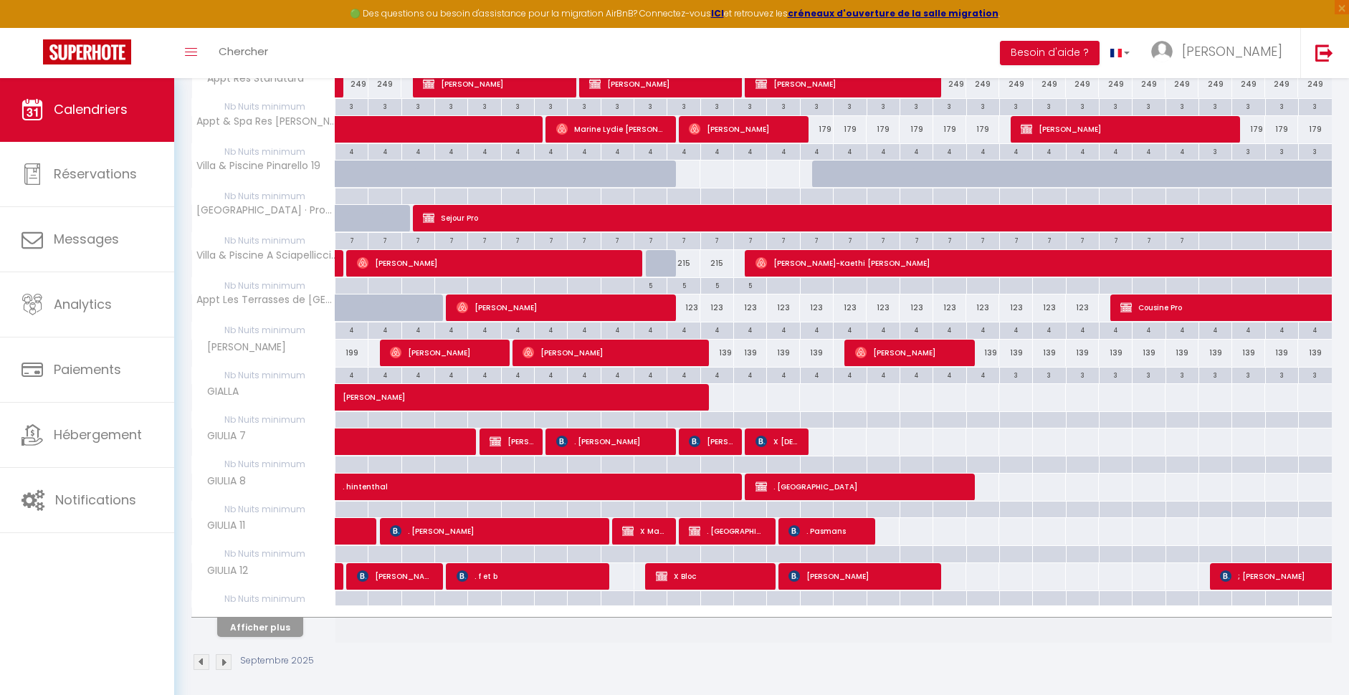
click at [849, 528] on span ". Pasmans" at bounding box center [826, 530] width 77 height 27
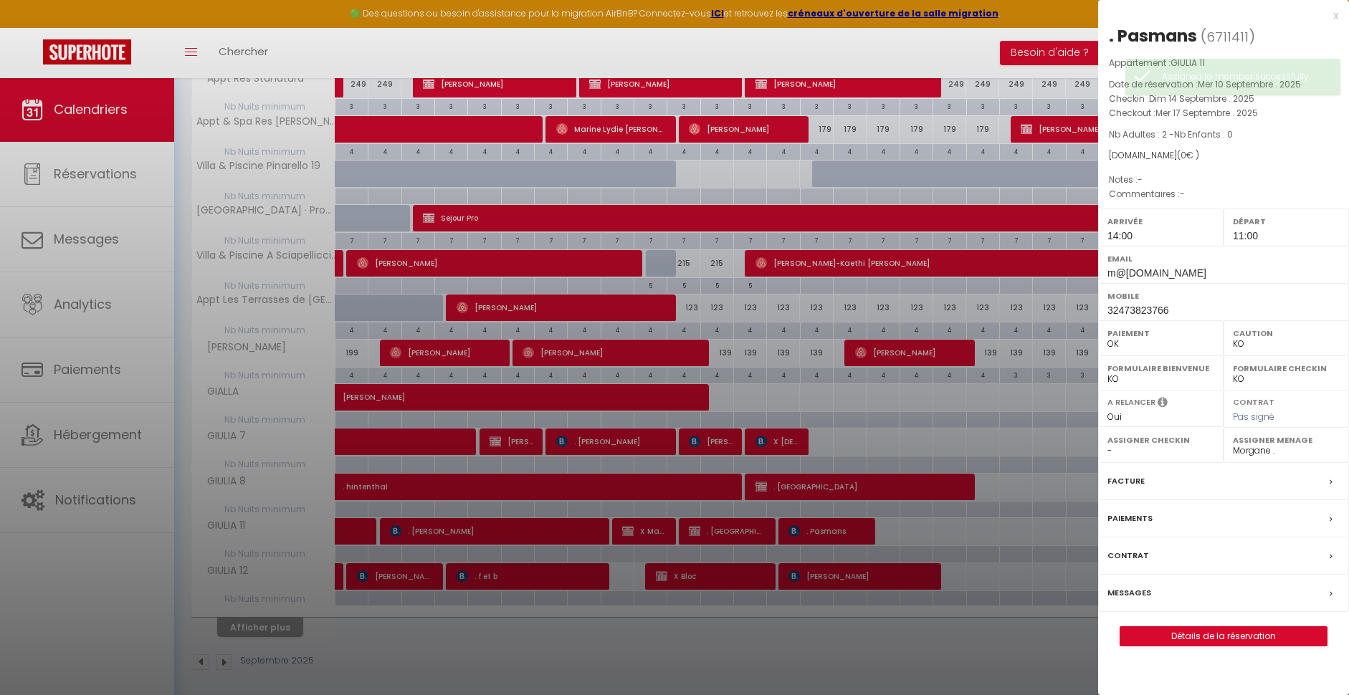
click at [1005, 455] on div at bounding box center [674, 347] width 1349 height 695
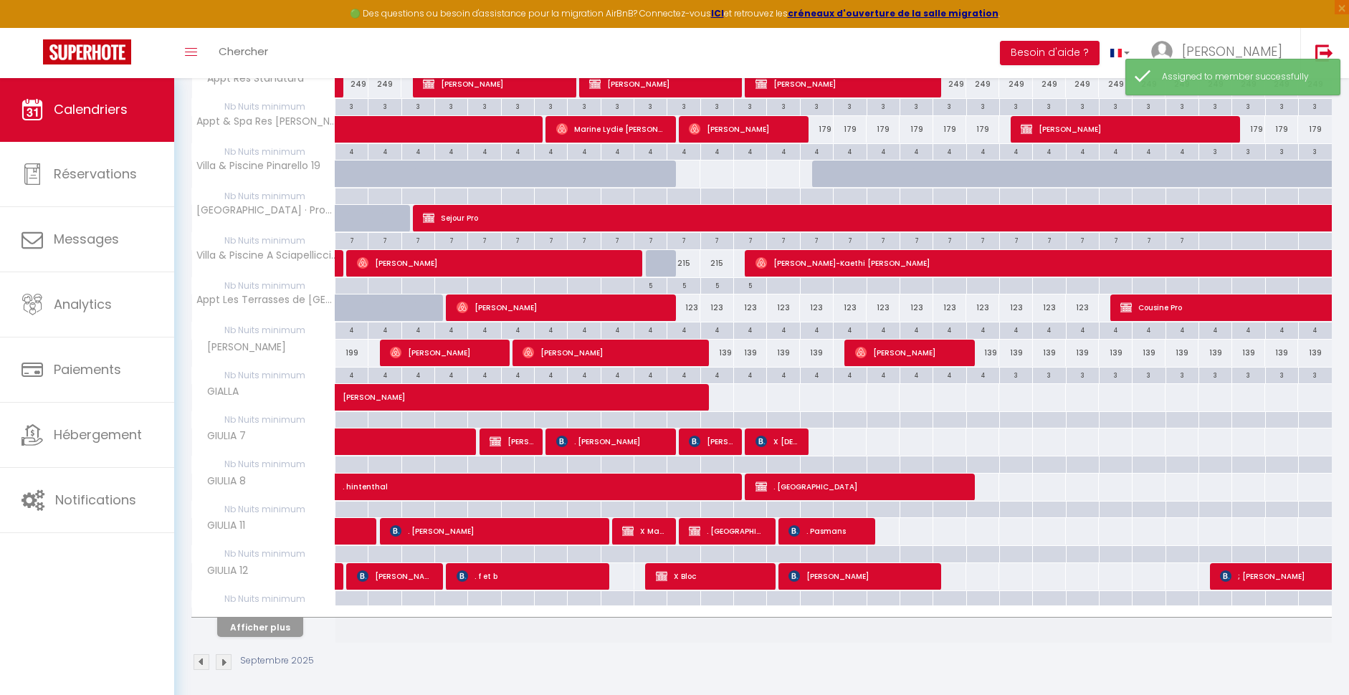
click at [692, 573] on span "X Bloc" at bounding box center [711, 576] width 110 height 27
select select "10186"
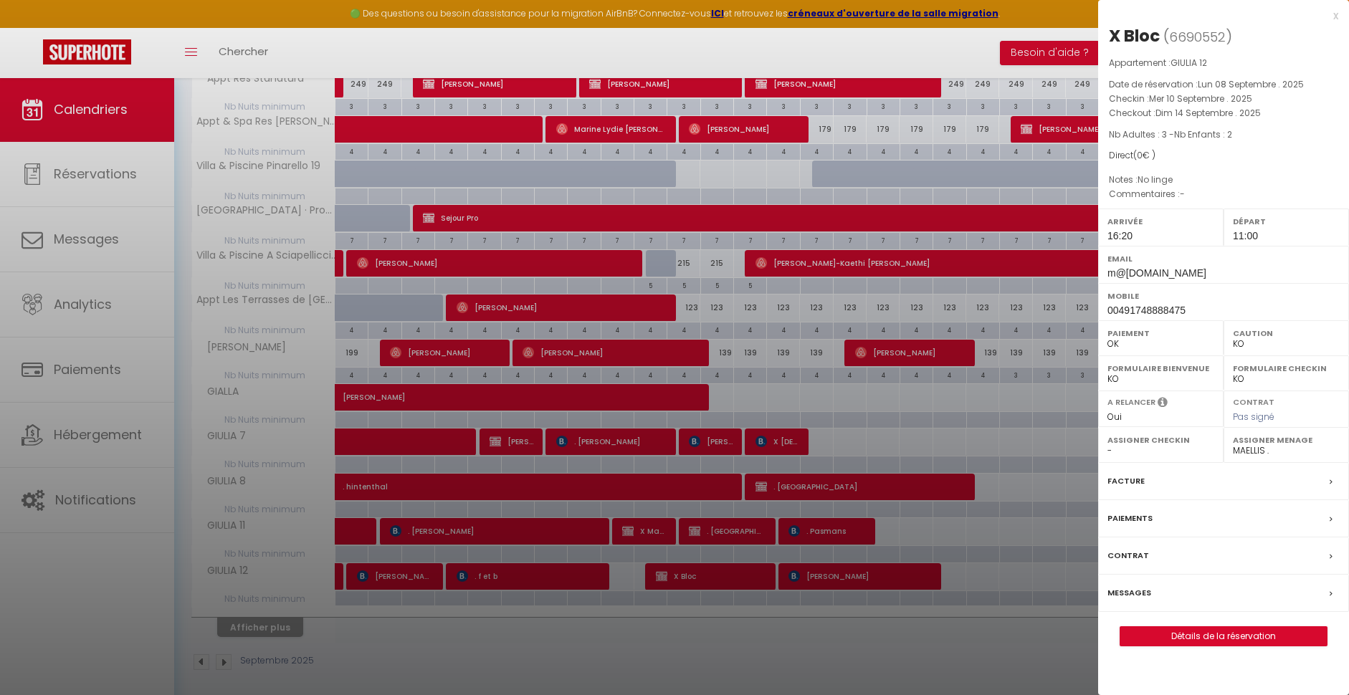
click at [840, 573] on div at bounding box center [674, 347] width 1349 height 695
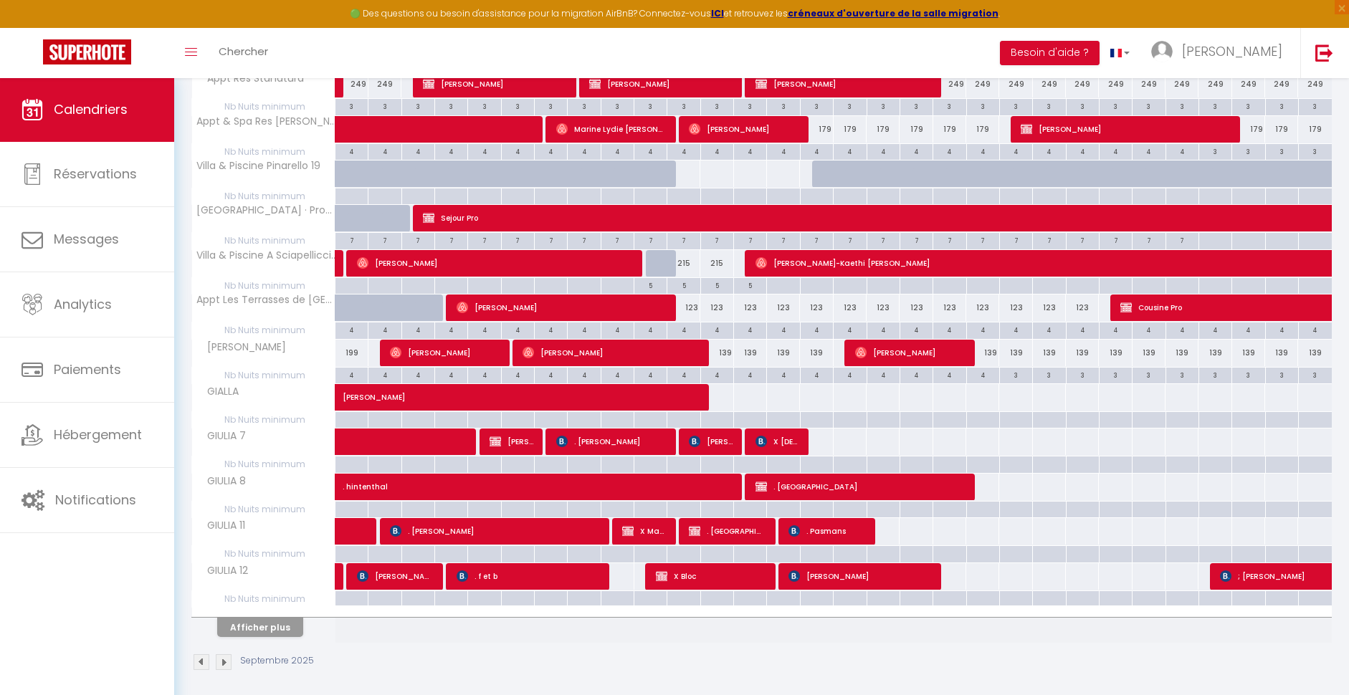
click at [853, 573] on span "[PERSON_NAME]" at bounding box center [859, 576] width 143 height 27
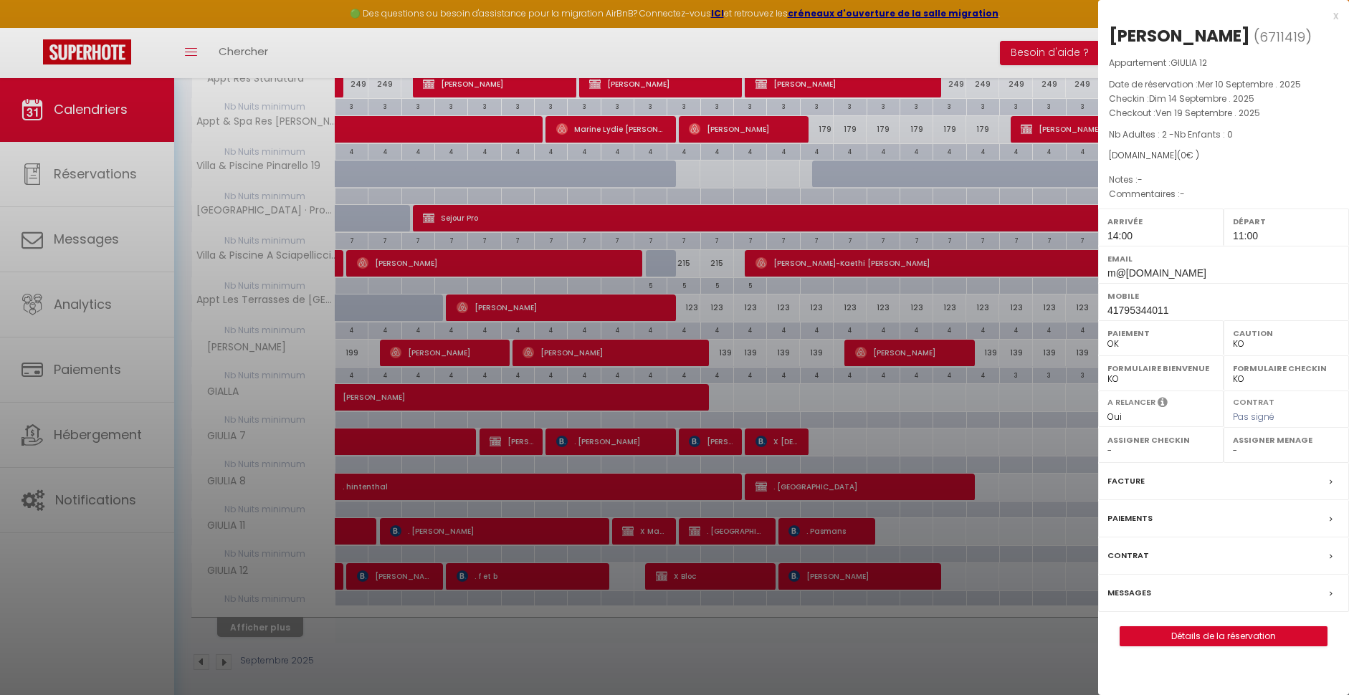
select select "10186"
click at [262, 624] on div at bounding box center [674, 347] width 1349 height 695
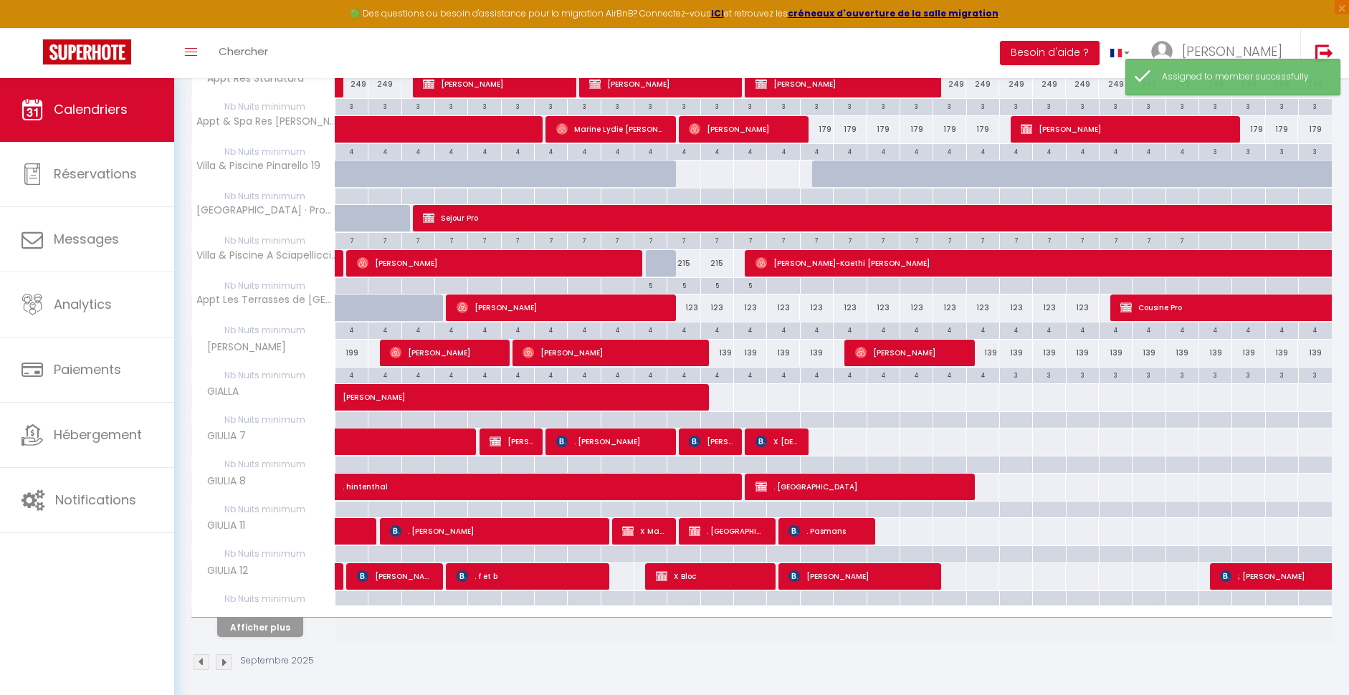
click at [242, 618] on button "Afficher plus" at bounding box center [260, 627] width 86 height 19
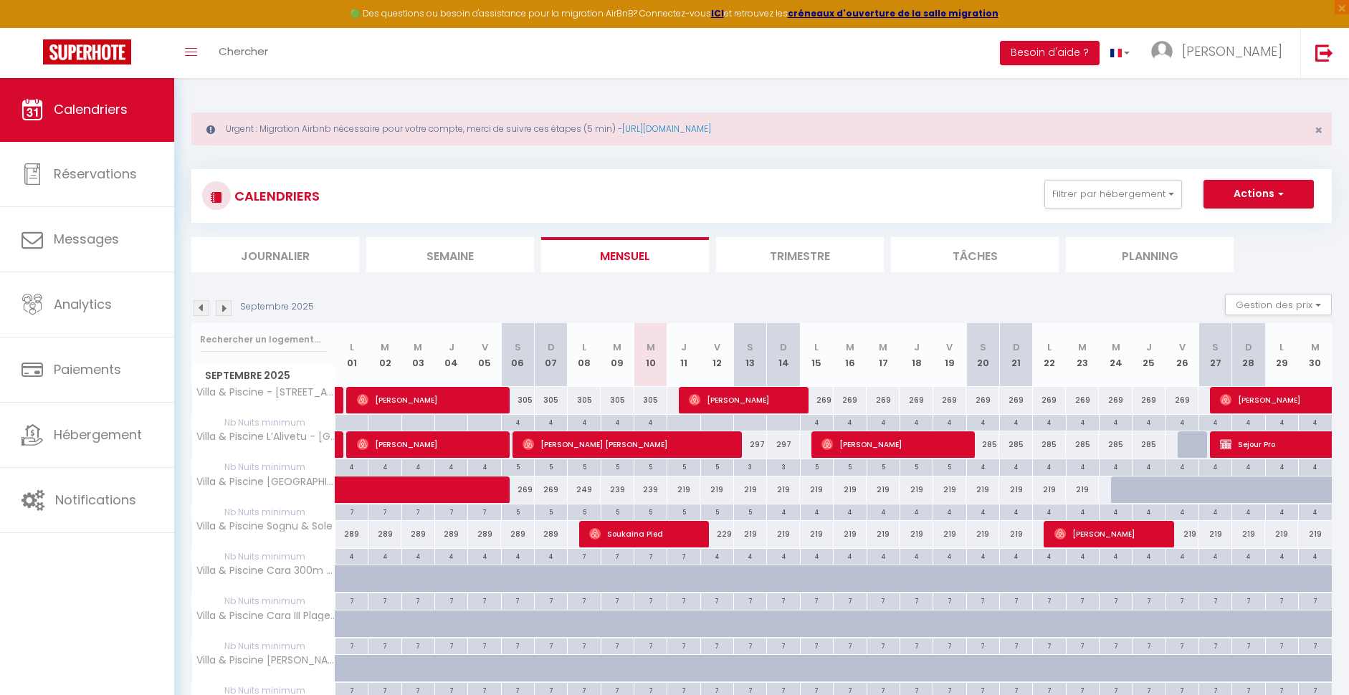
scroll to position [0, 0]
click at [1104, 247] on li "Planning" at bounding box center [1150, 254] width 168 height 35
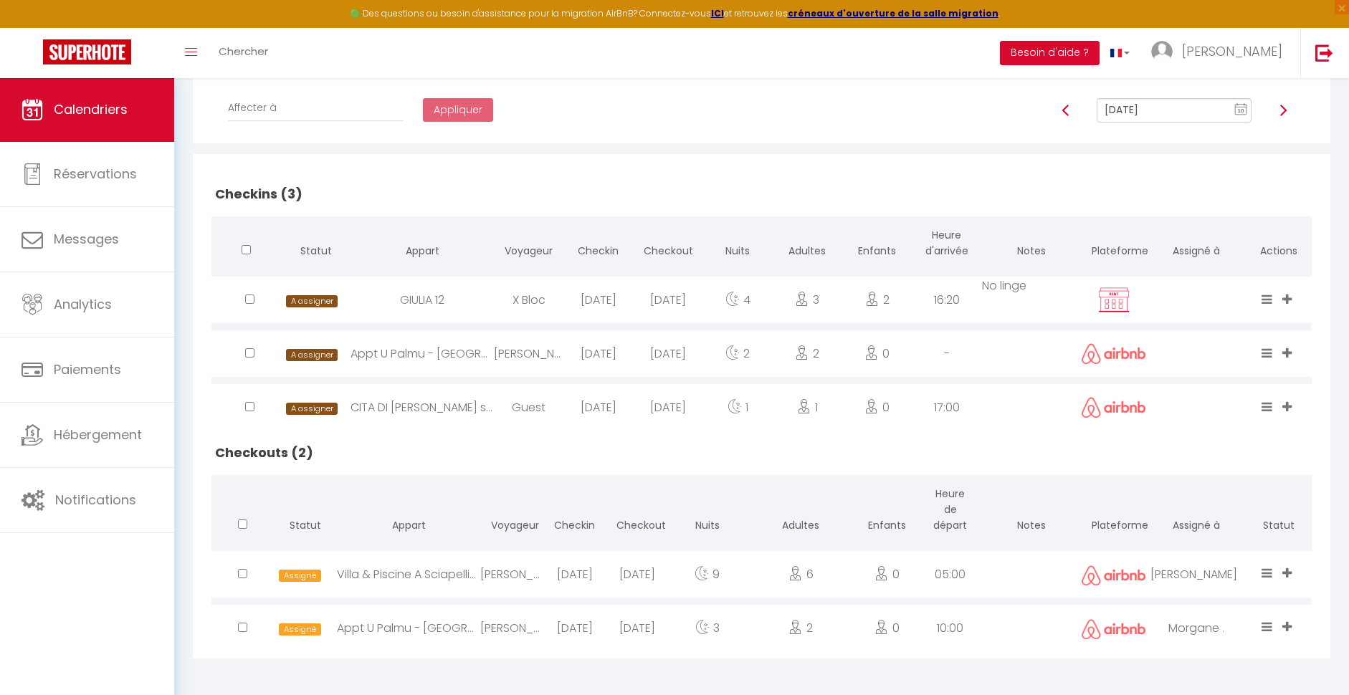
scroll to position [312, 0]
click at [1193, 113] on input "[DATE]" at bounding box center [1174, 111] width 155 height 24
click at [1192, 211] on td "11" at bounding box center [1184, 210] width 23 height 23
type input "[DATE]"
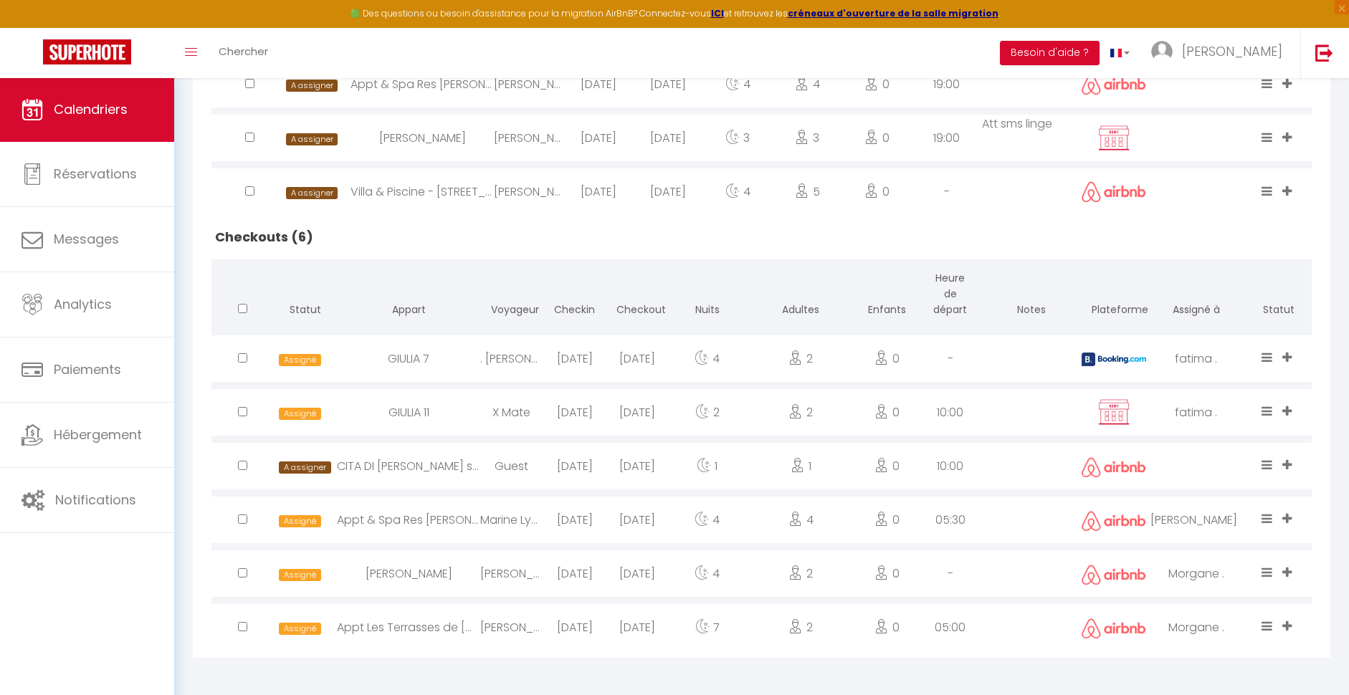
scroll to position [635, 0]
click at [947, 570] on div "-" at bounding box center [950, 575] width 63 height 47
select select "0"
select select "1"
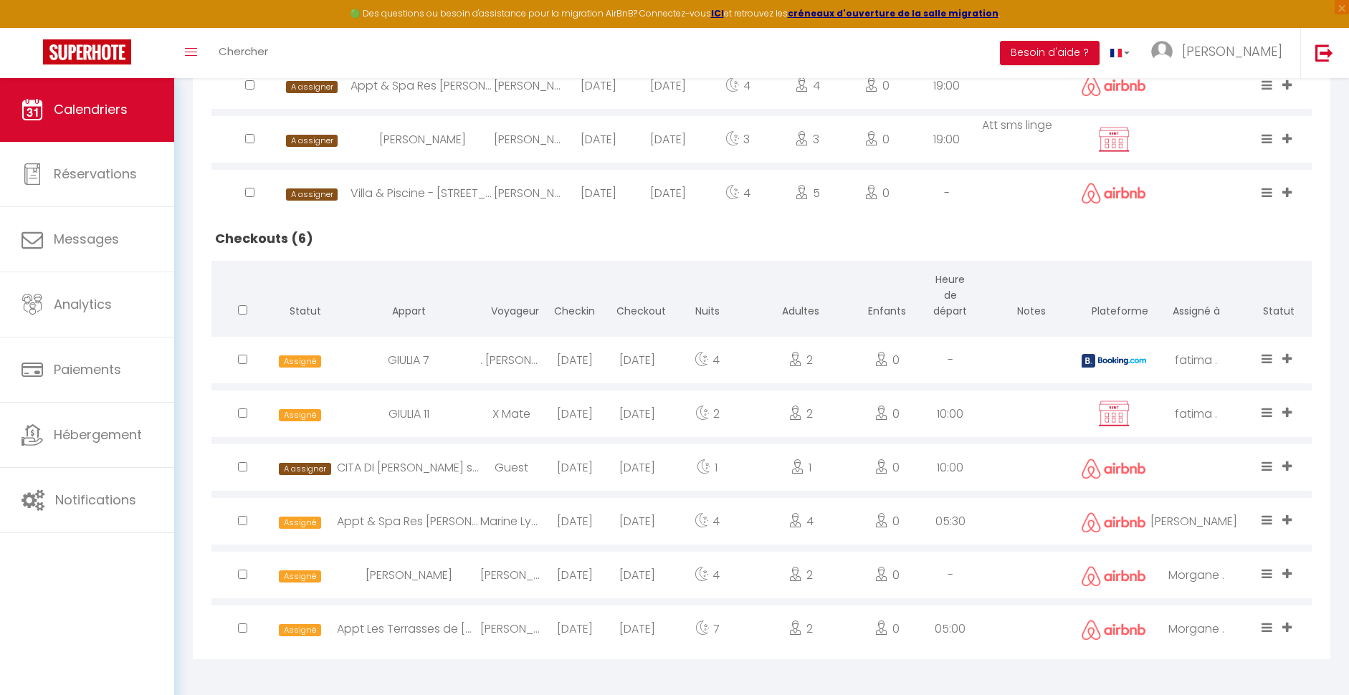
select select
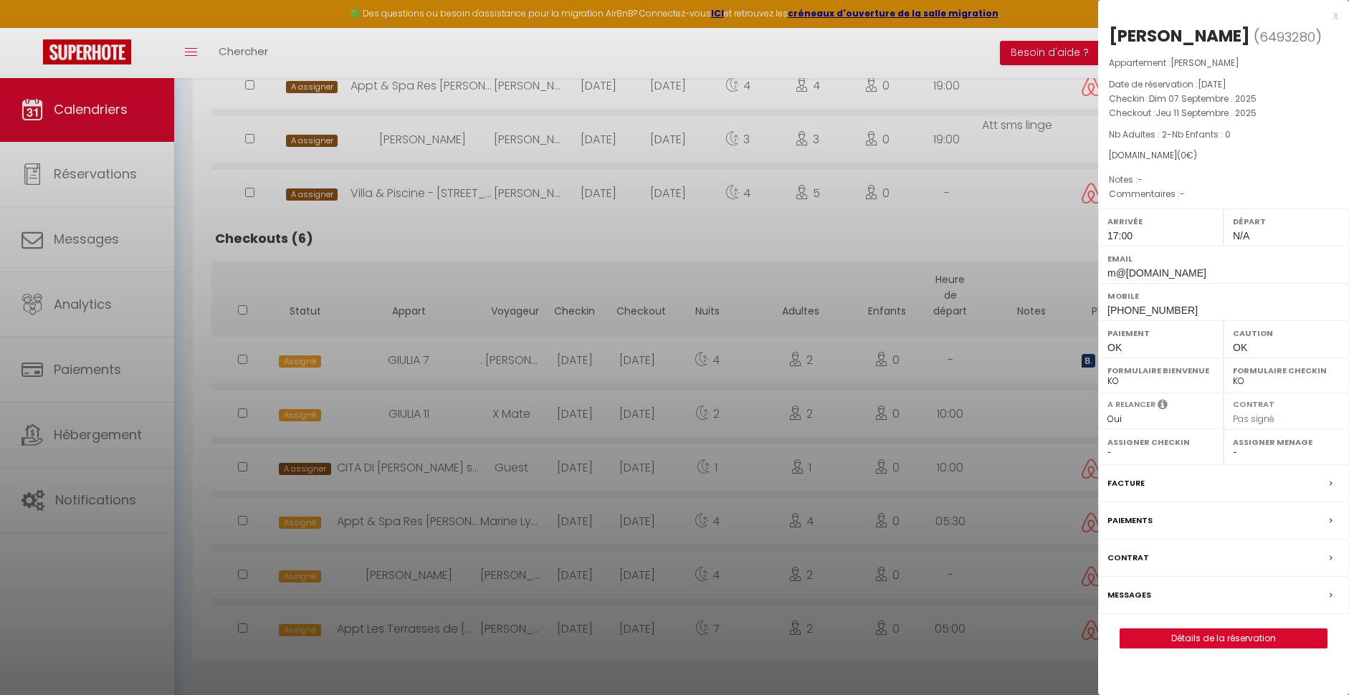
select select "45057"
click at [1245, 231] on span "N/A" at bounding box center [1241, 235] width 16 height 11
click at [1254, 237] on div "Départ N/A" at bounding box center [1285, 227] width 125 height 37
click at [1231, 637] on link "Détails de la réservation" at bounding box center [1223, 638] width 206 height 19
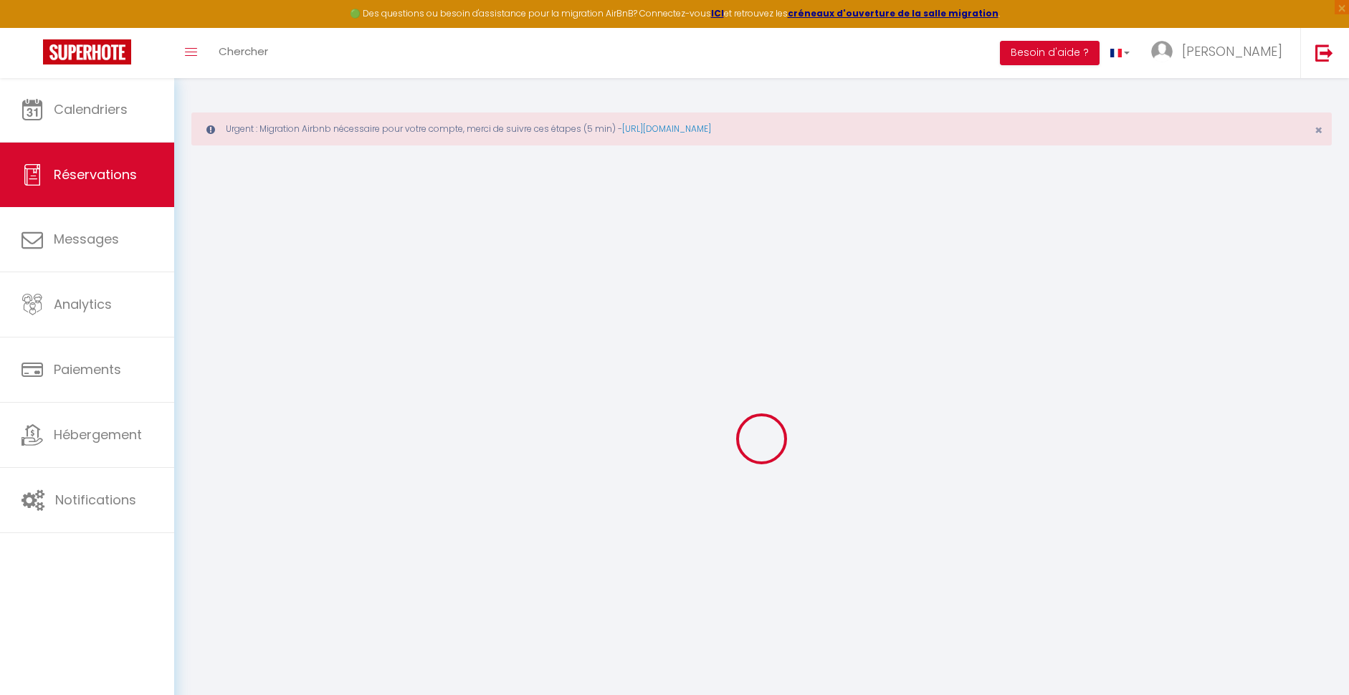
type input "Maeva"
type input "Aichoune"
type input "m@[DOMAIN_NAME]"
type input "[PHONE_NUMBER]"
select select "FR"
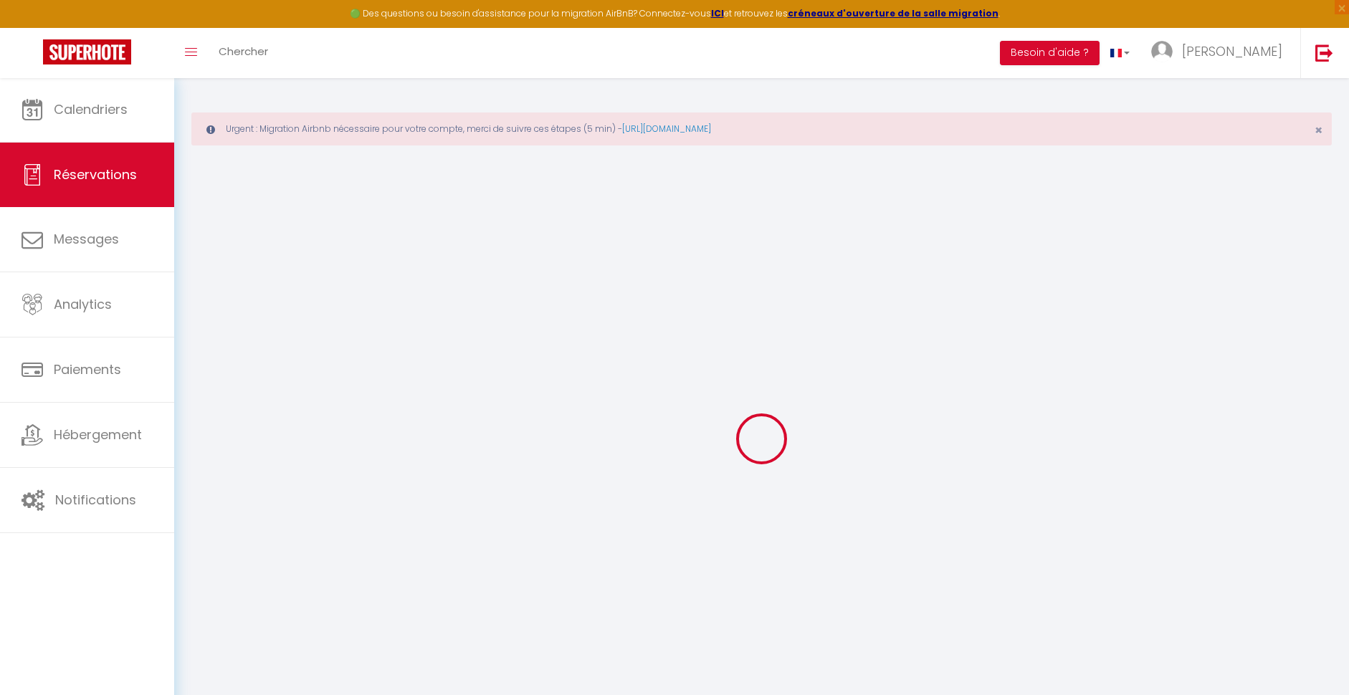
select select "41986"
select select "1"
select select
type input "2"
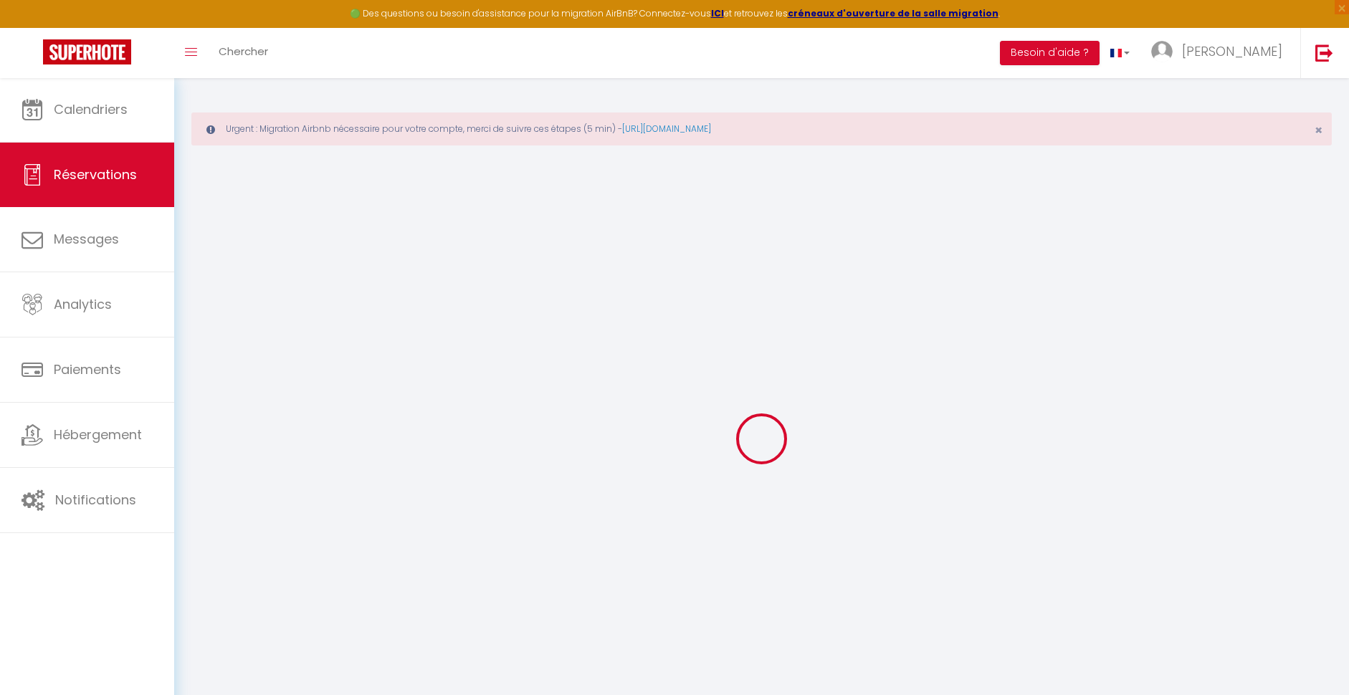
select select "12"
select select "15"
checkbox input "false"
type input "0"
select select "1"
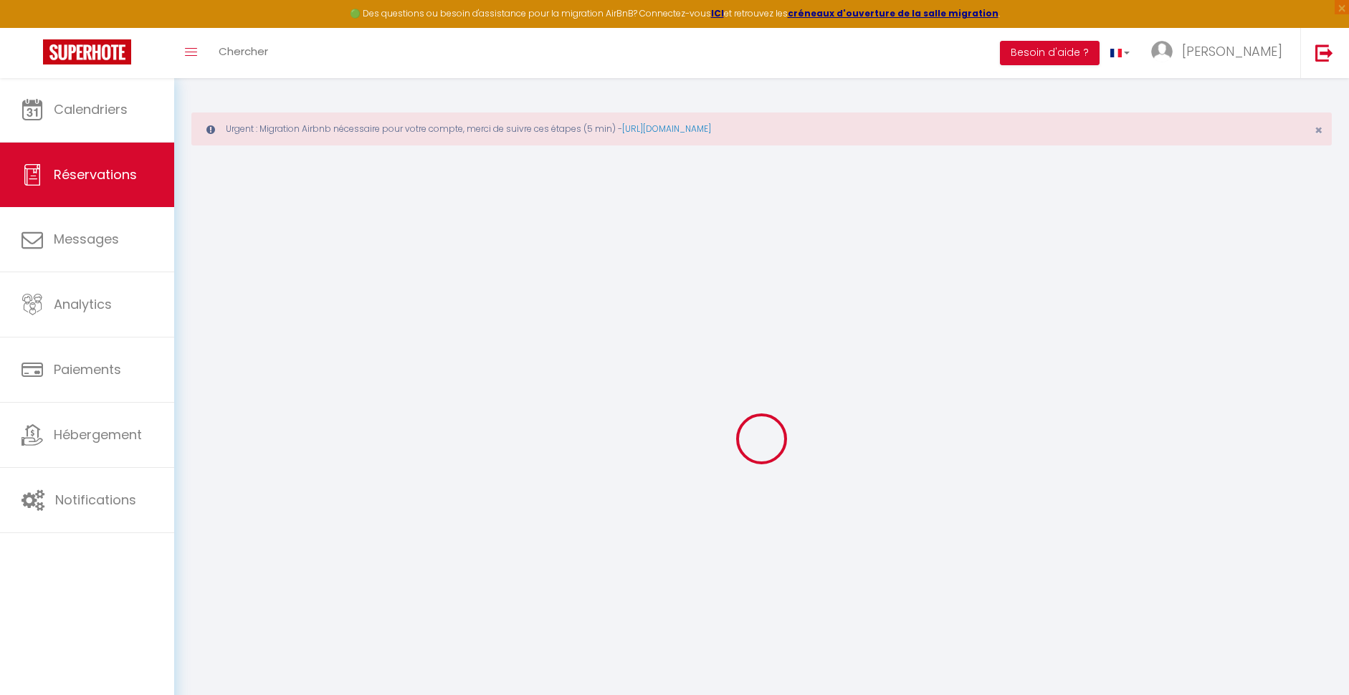
type input "0"
select select
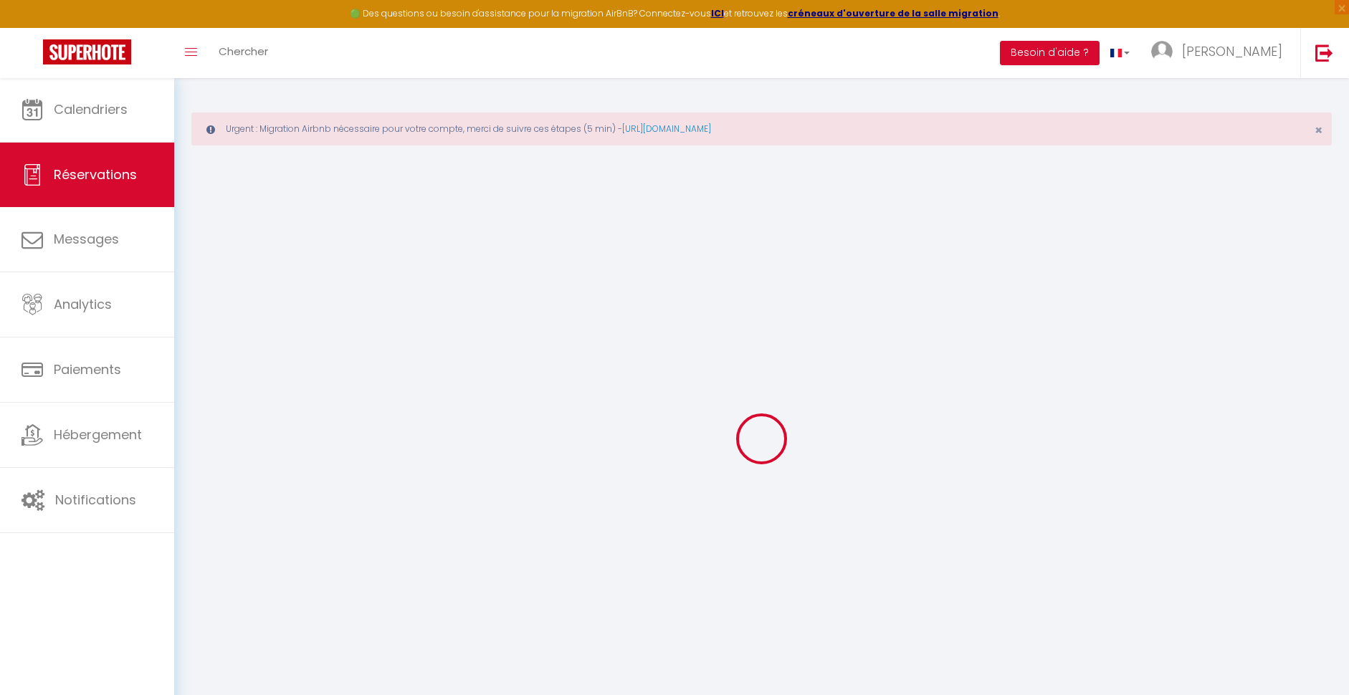
checkbox input "false"
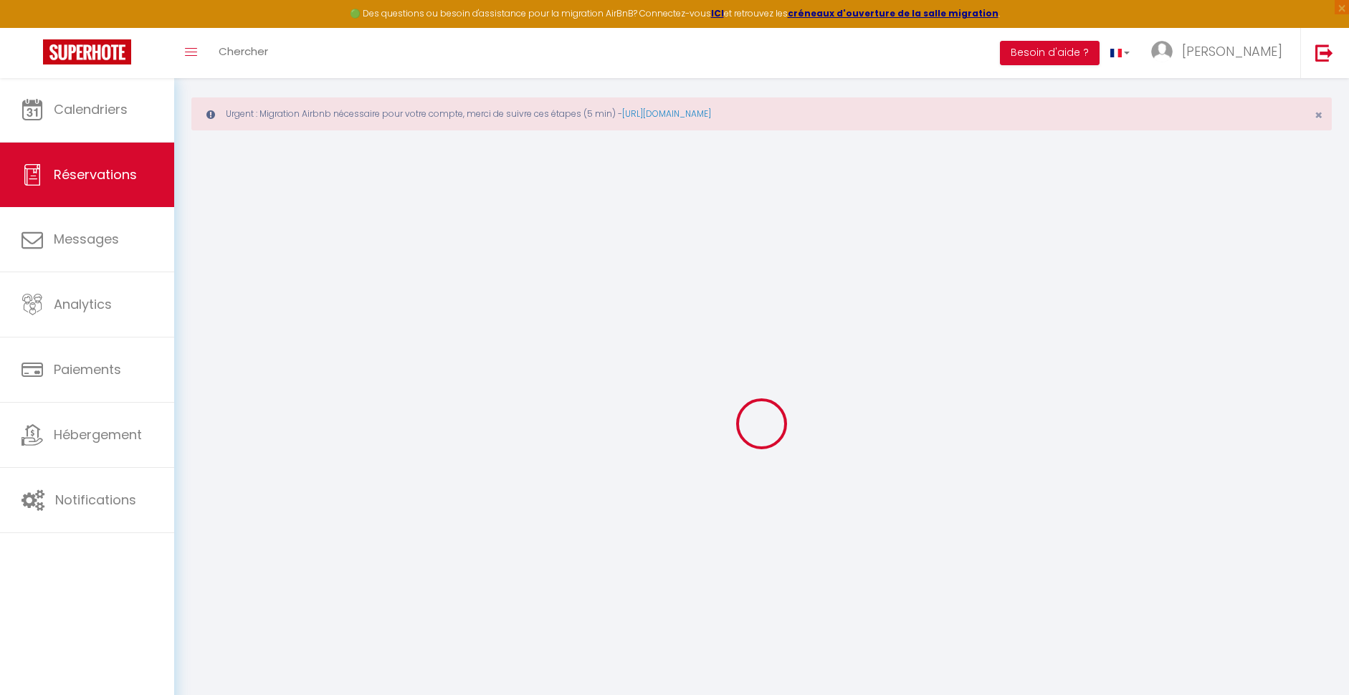
select select
checkbox input "false"
select select
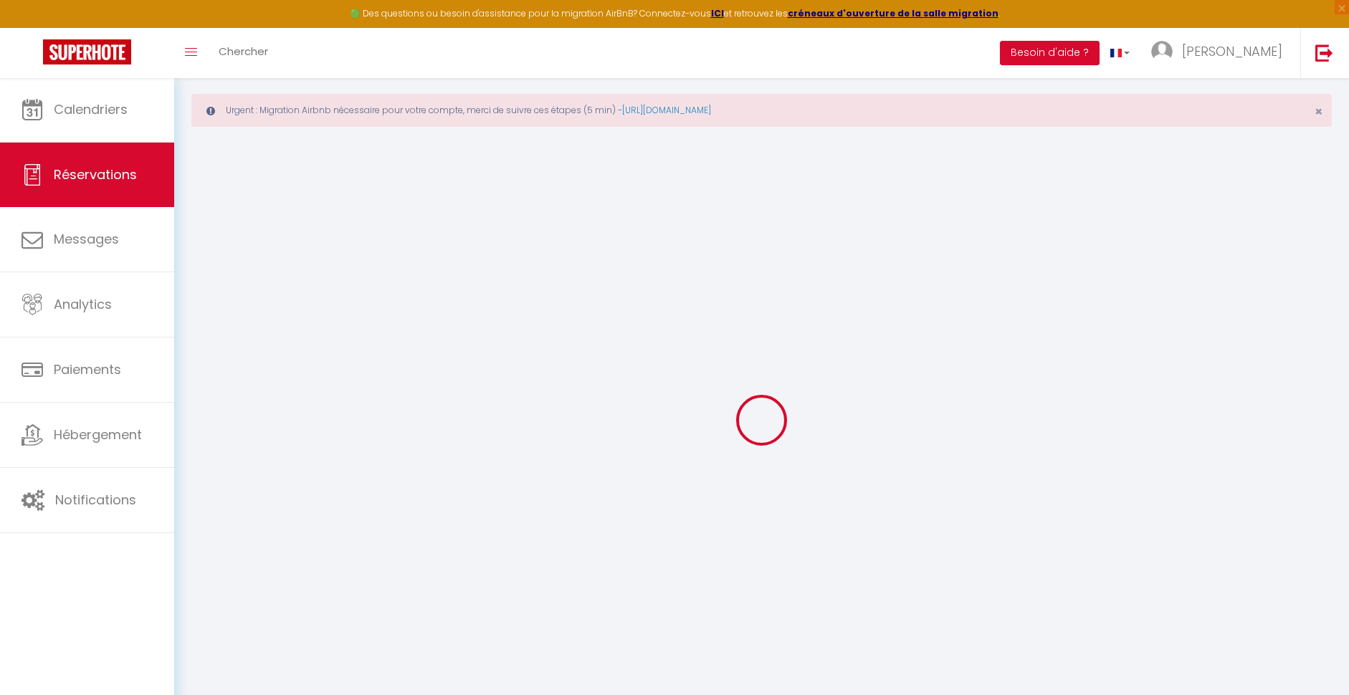
checkbox input "false"
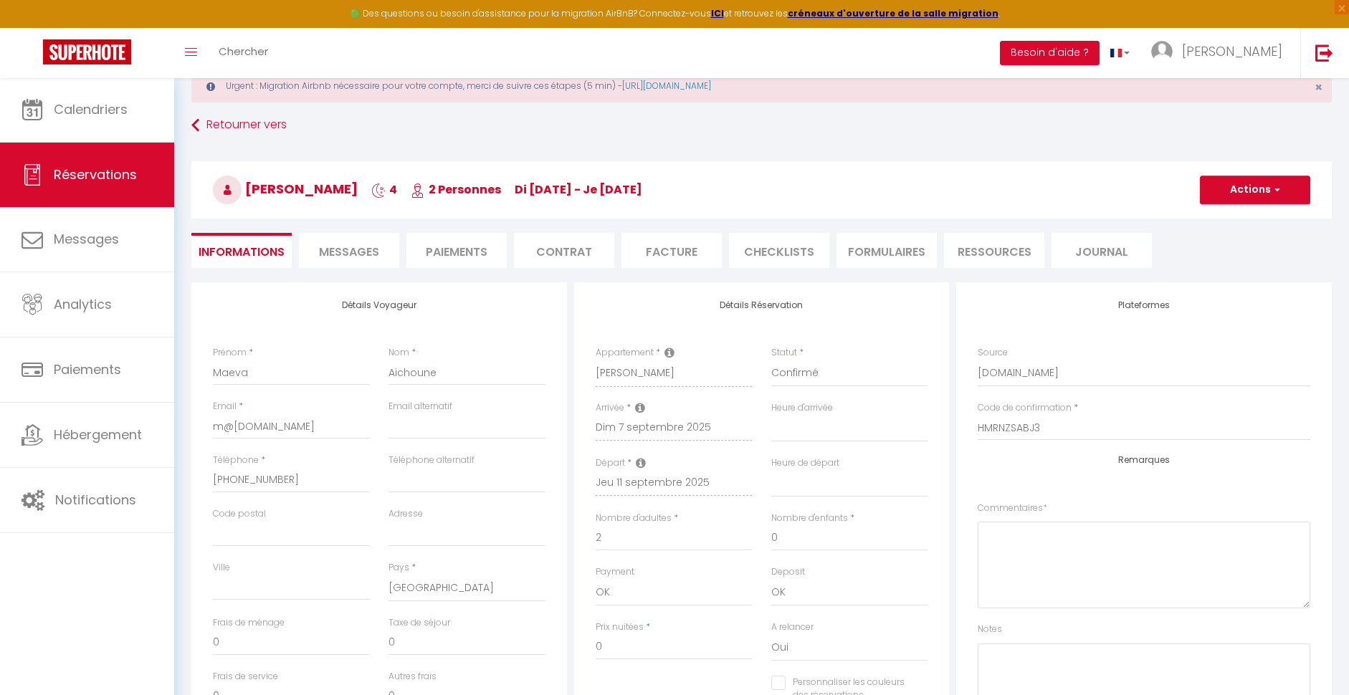
select select
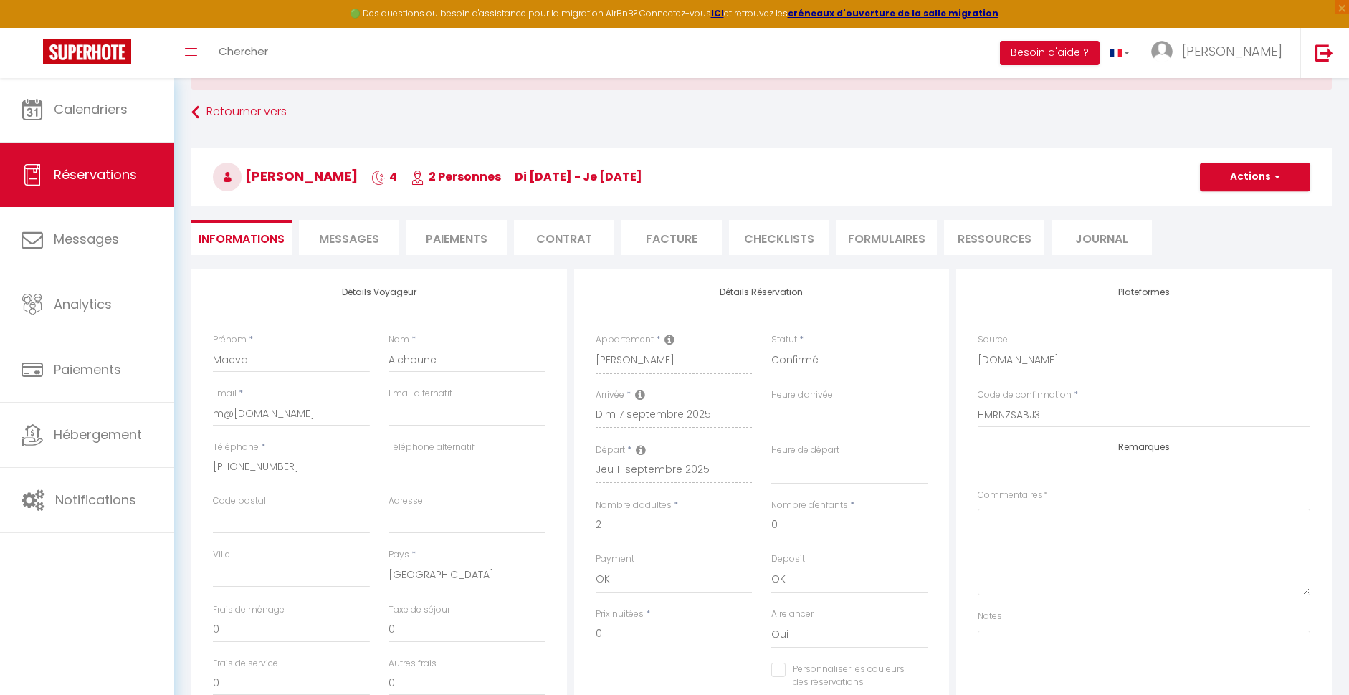
checkbox input "false"
select select "17:00"
select select
checkbox input "false"
select select "10:00"
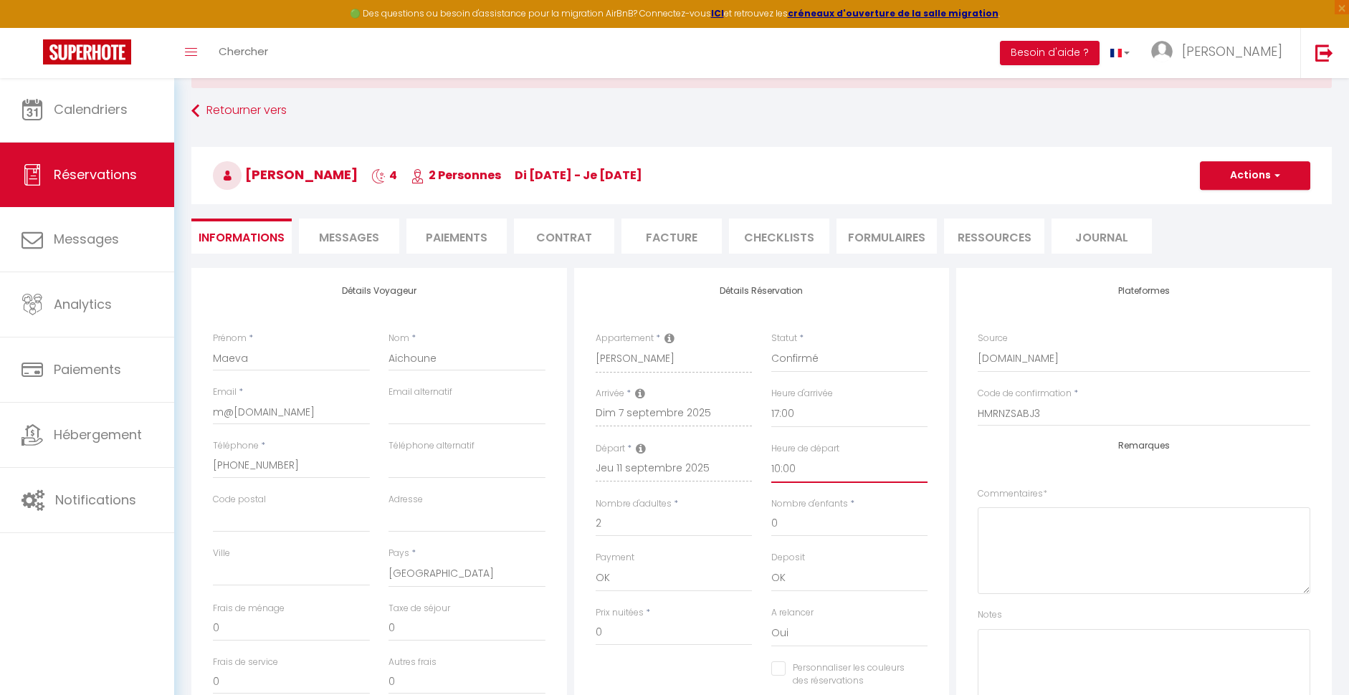
checkbox input "false"
click at [1258, 178] on button "Actions" at bounding box center [1255, 175] width 110 height 29
click at [1228, 206] on link "Enregistrer" at bounding box center [1240, 207] width 113 height 19
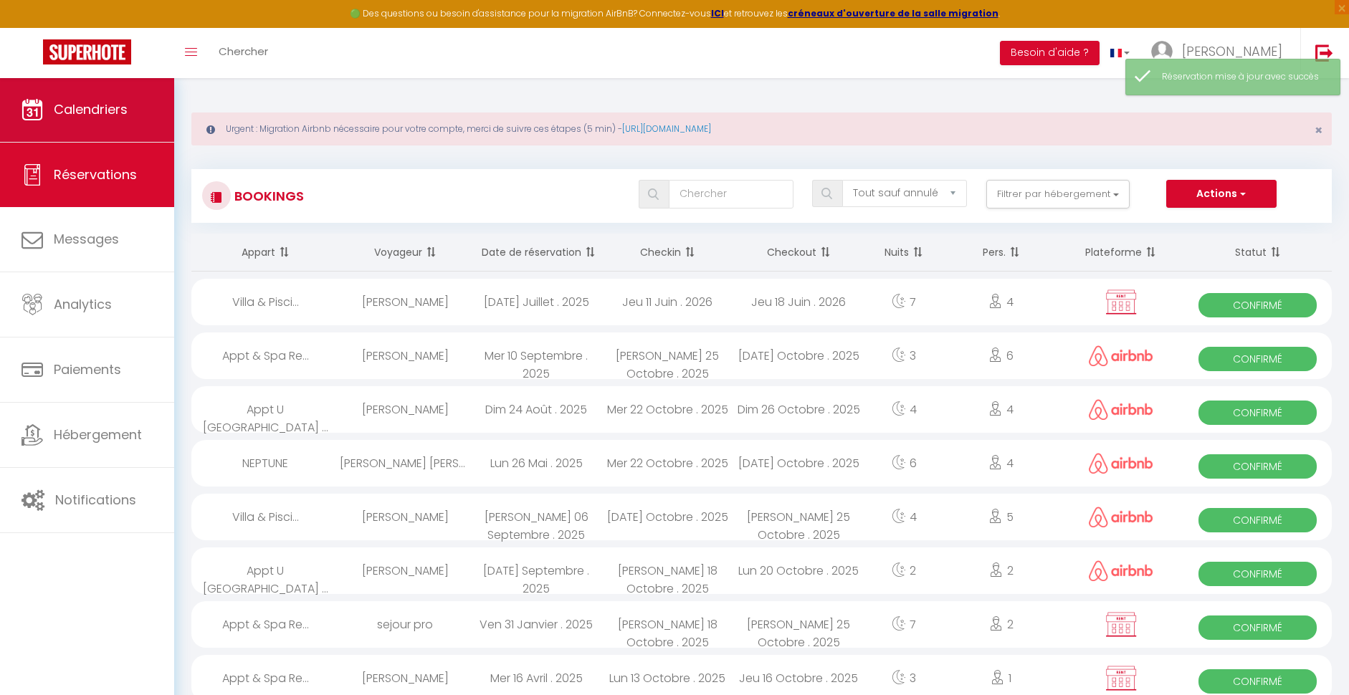
click at [120, 103] on span "Calendriers" at bounding box center [91, 109] width 74 height 18
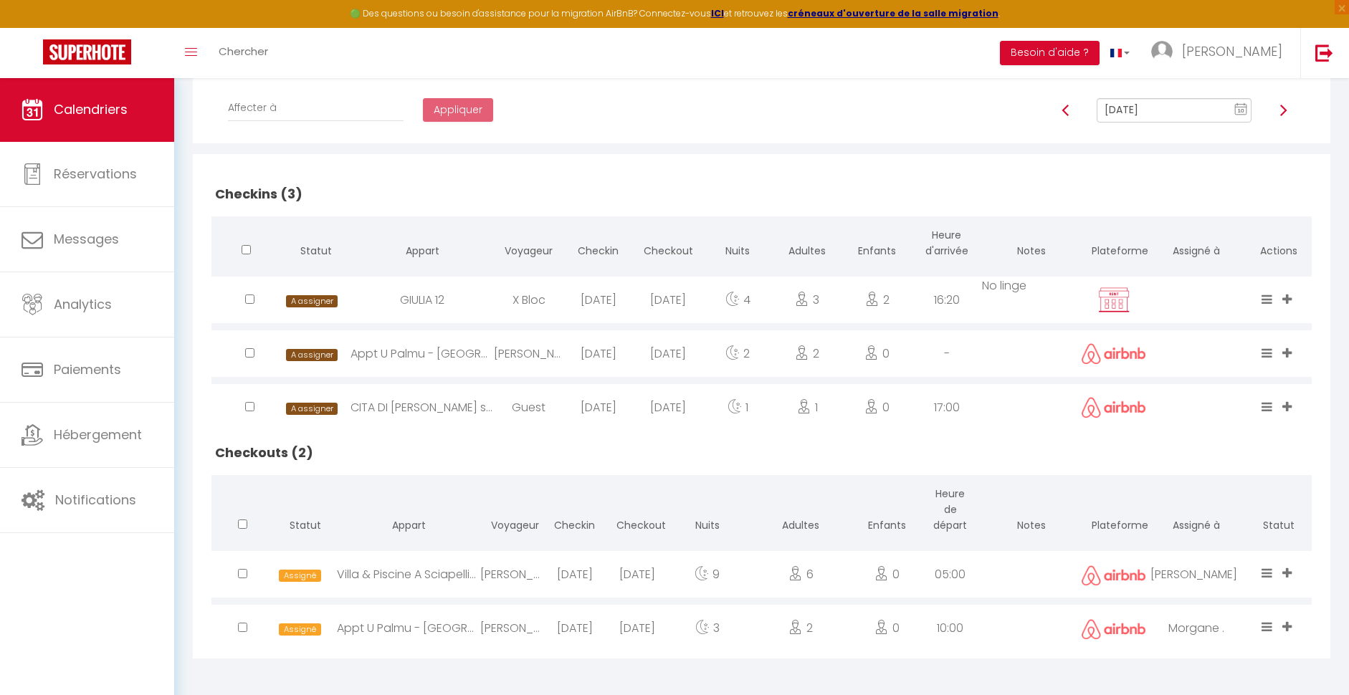
scroll to position [312, 0]
click at [1121, 110] on input "[DATE]" at bounding box center [1174, 111] width 155 height 24
click at [1187, 209] on td "11" at bounding box center [1184, 210] width 23 height 23
type input "[DATE]"
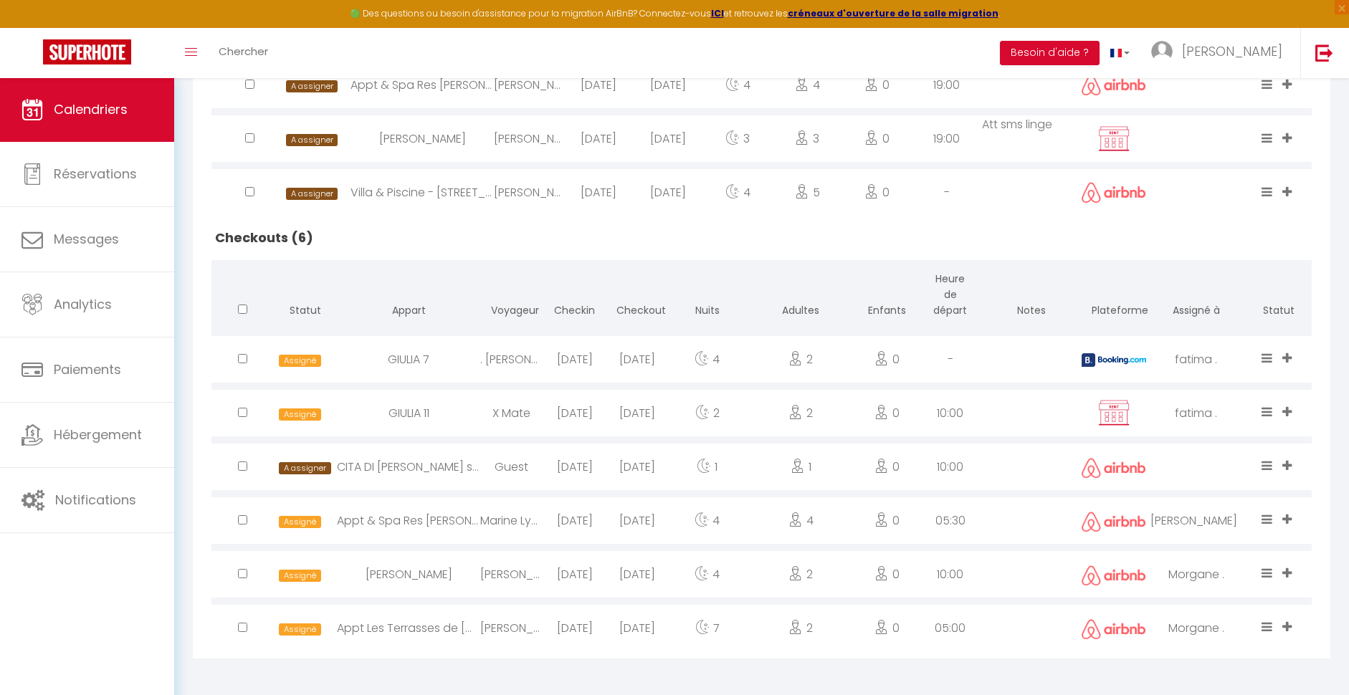
scroll to position [635, 0]
click at [243, 463] on input "checkbox" at bounding box center [242, 466] width 9 height 9
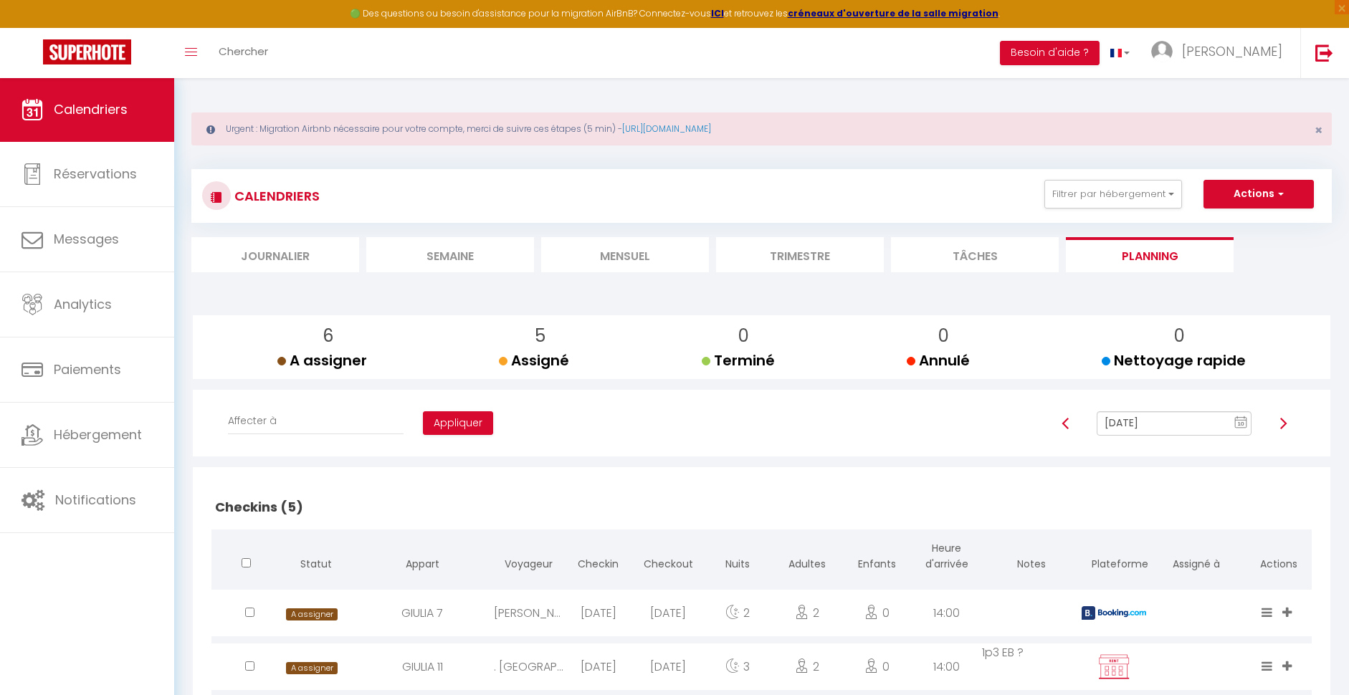
scroll to position [0, 0]
click at [1233, 201] on button "Actions" at bounding box center [1258, 194] width 110 height 29
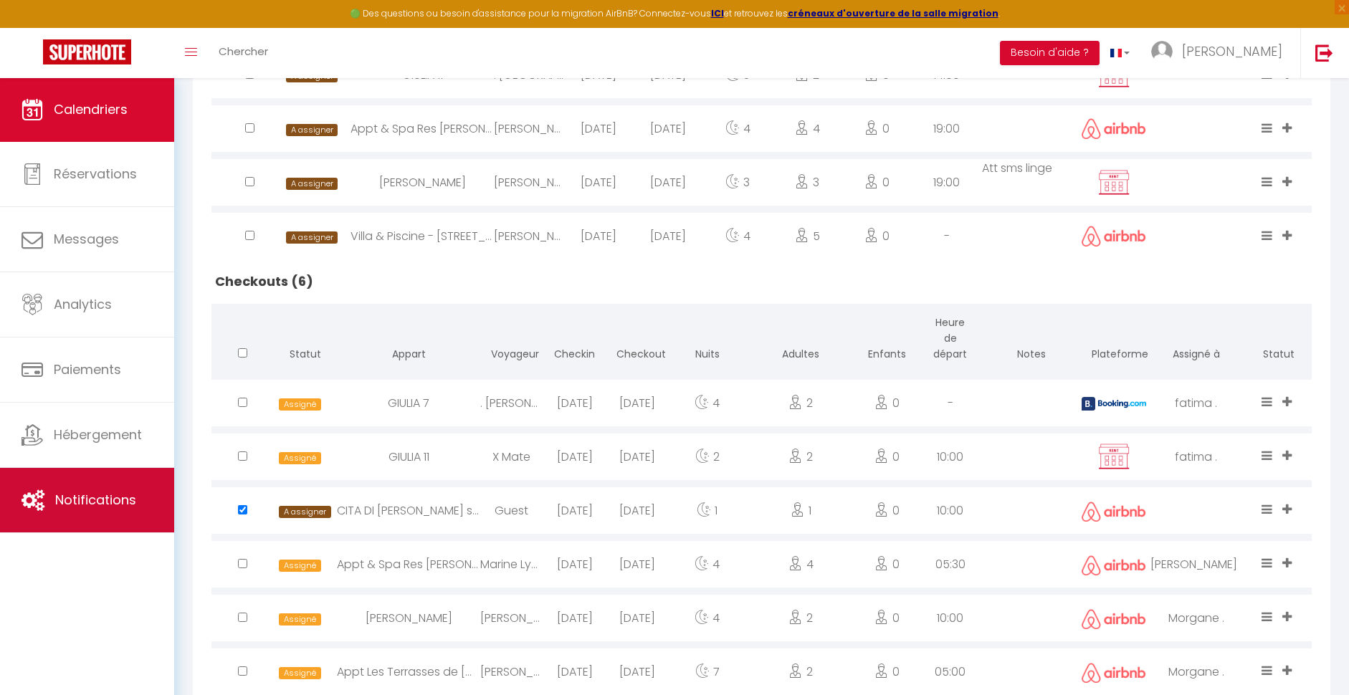
scroll to position [594, 0]
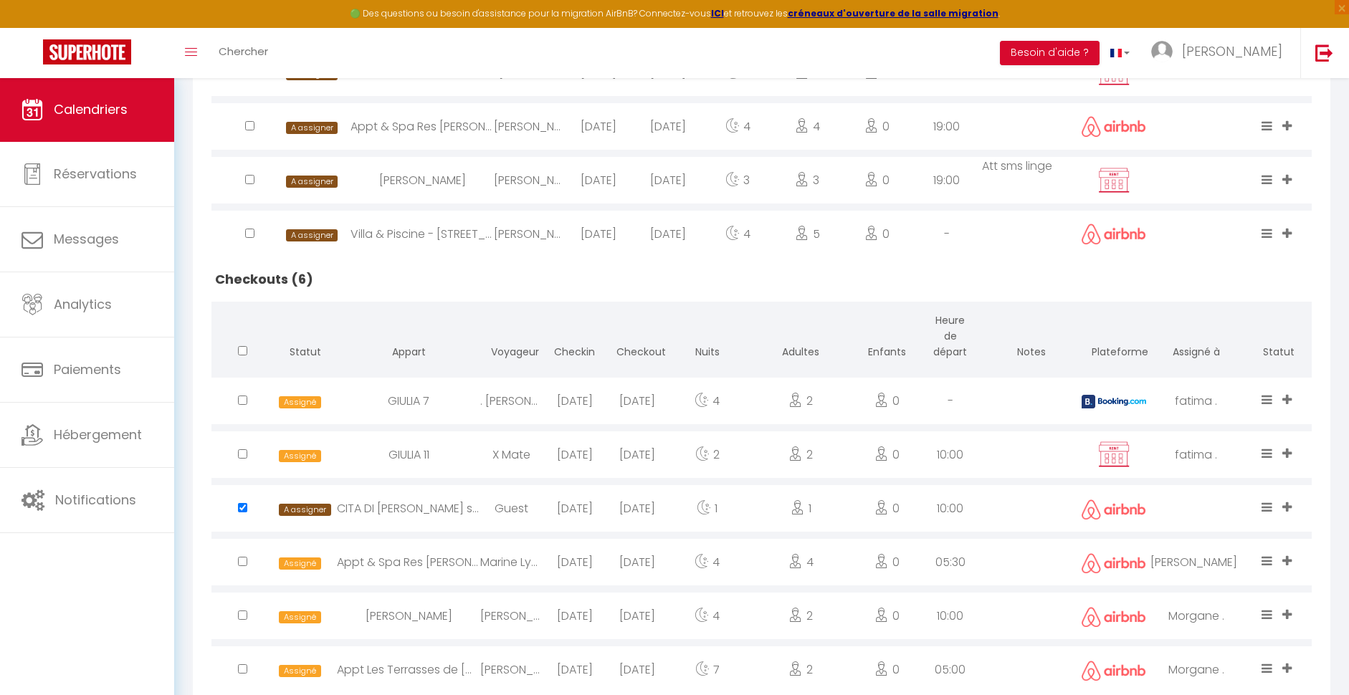
click at [242, 506] on input "checkbox" at bounding box center [242, 507] width 9 height 9
checkbox input "false"
click at [1286, 504] on icon at bounding box center [1286, 507] width 9 height 12
click at [1318, 503] on div "A assigner Assigné Terminé Nettoyage rapide [PERSON_NAME] [PERSON_NAME] [PERSON…" at bounding box center [1278, 508] width 85 height 47
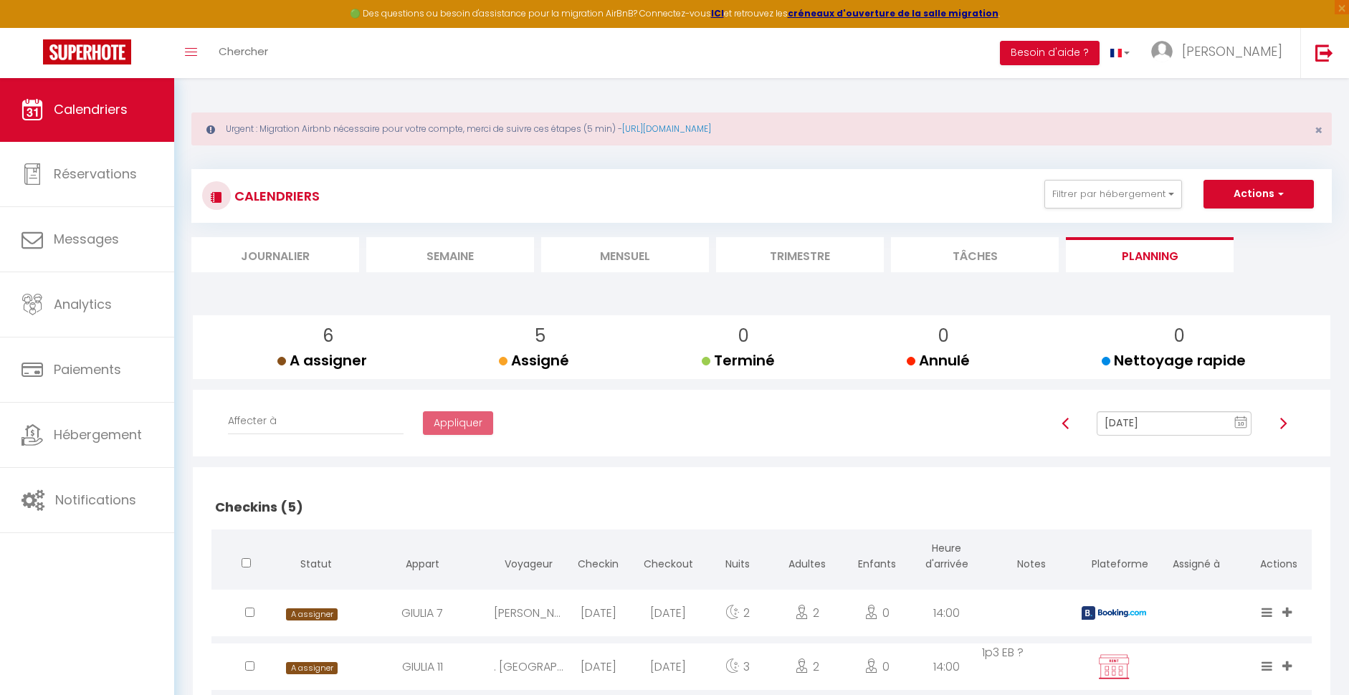
scroll to position [0, 0]
click at [1283, 424] on img at bounding box center [1282, 423] width 11 height 11
type input "[DATE]"
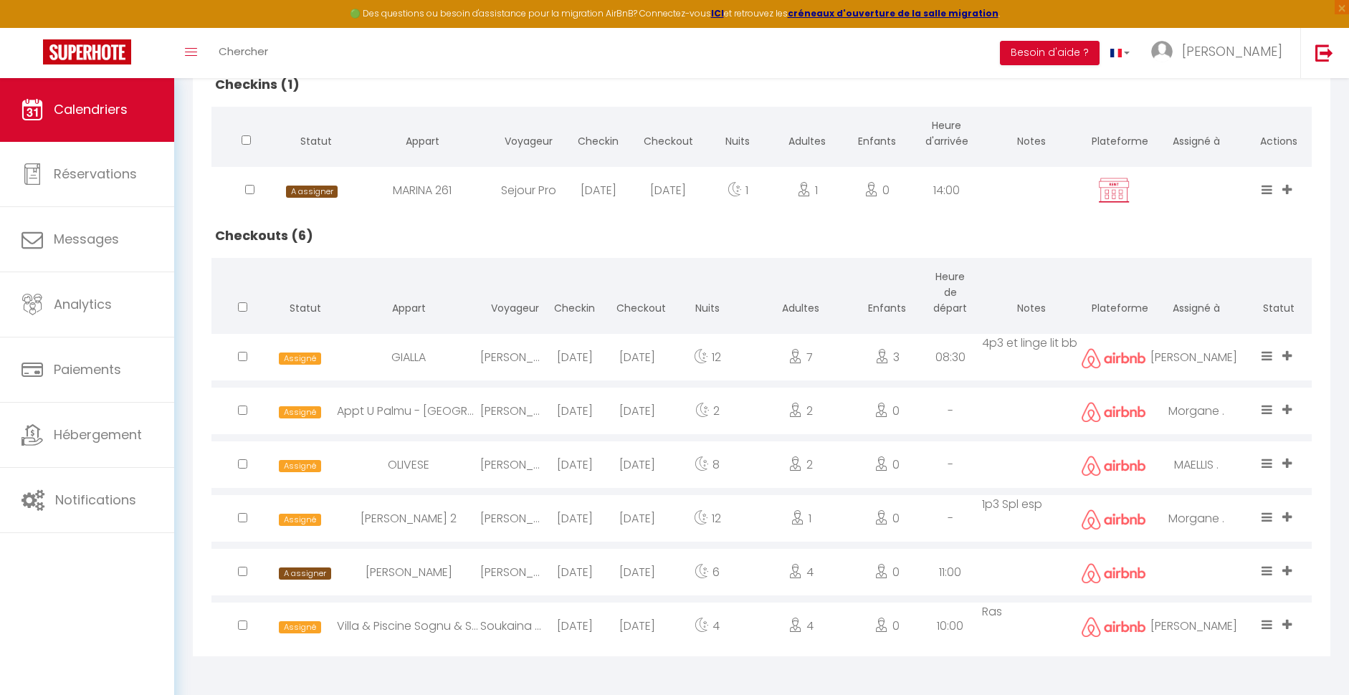
scroll to position [424, 0]
